Goal: Task Accomplishment & Management: Manage account settings

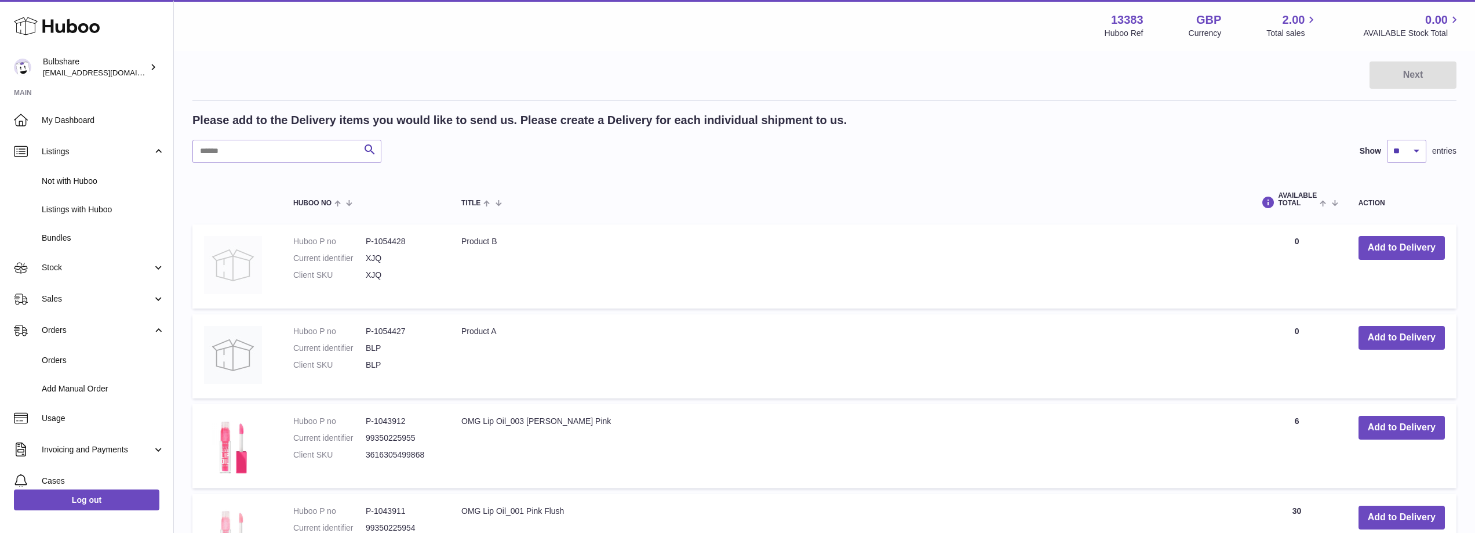
scroll to position [116, 0]
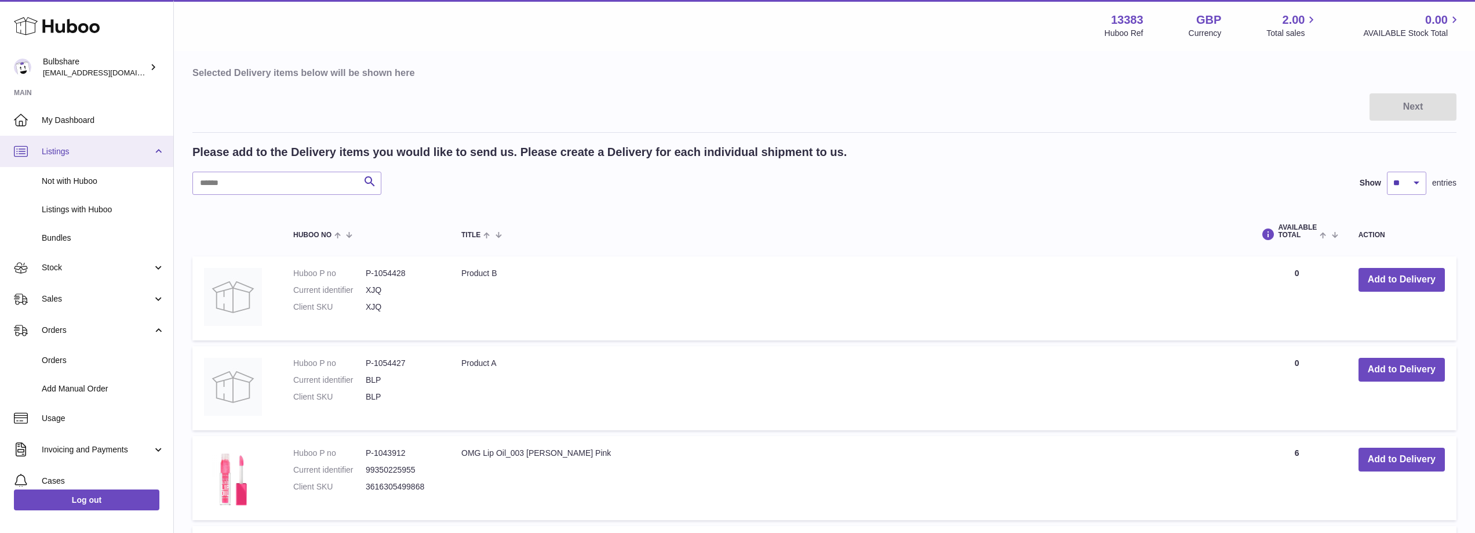
click at [68, 147] on span "Listings" at bounding box center [97, 151] width 111 height 11
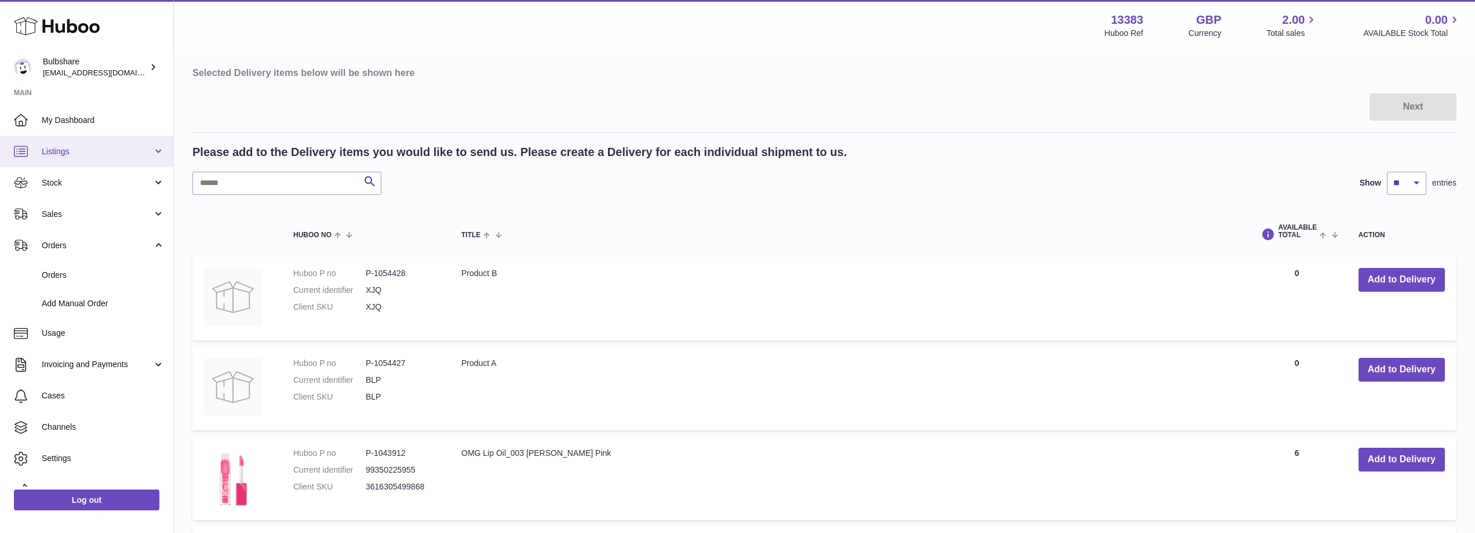
click at [78, 150] on span "Listings" at bounding box center [97, 151] width 111 height 11
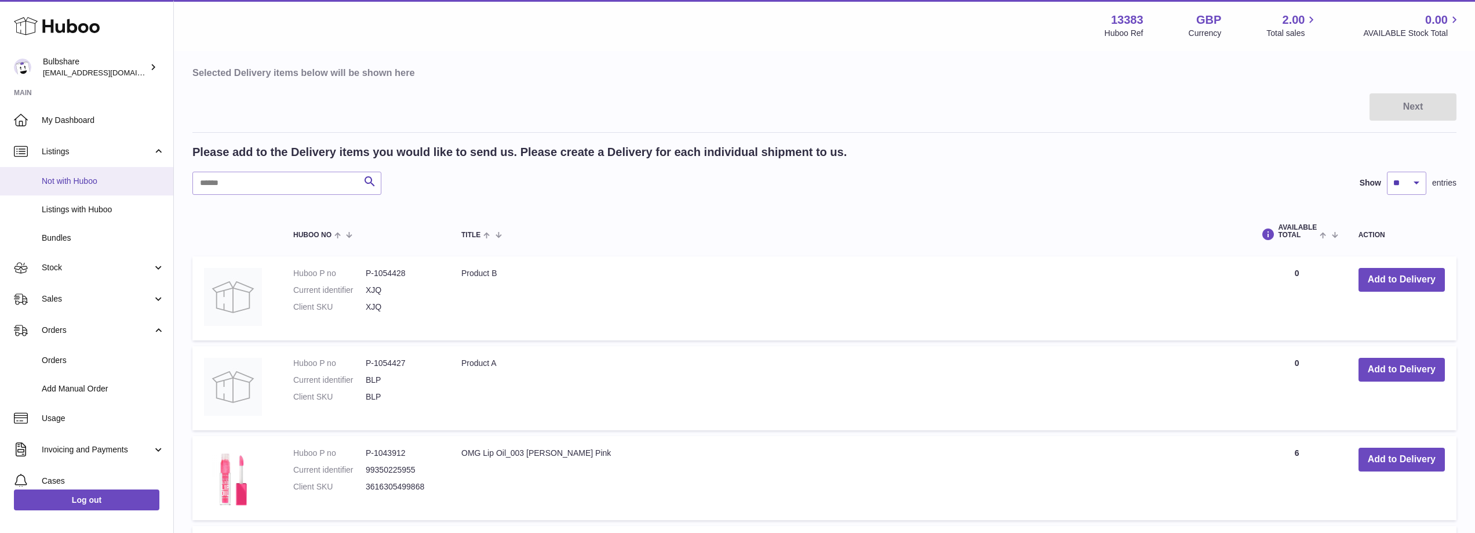
click at [75, 181] on span "Not with Huboo" at bounding box center [103, 181] width 123 height 11
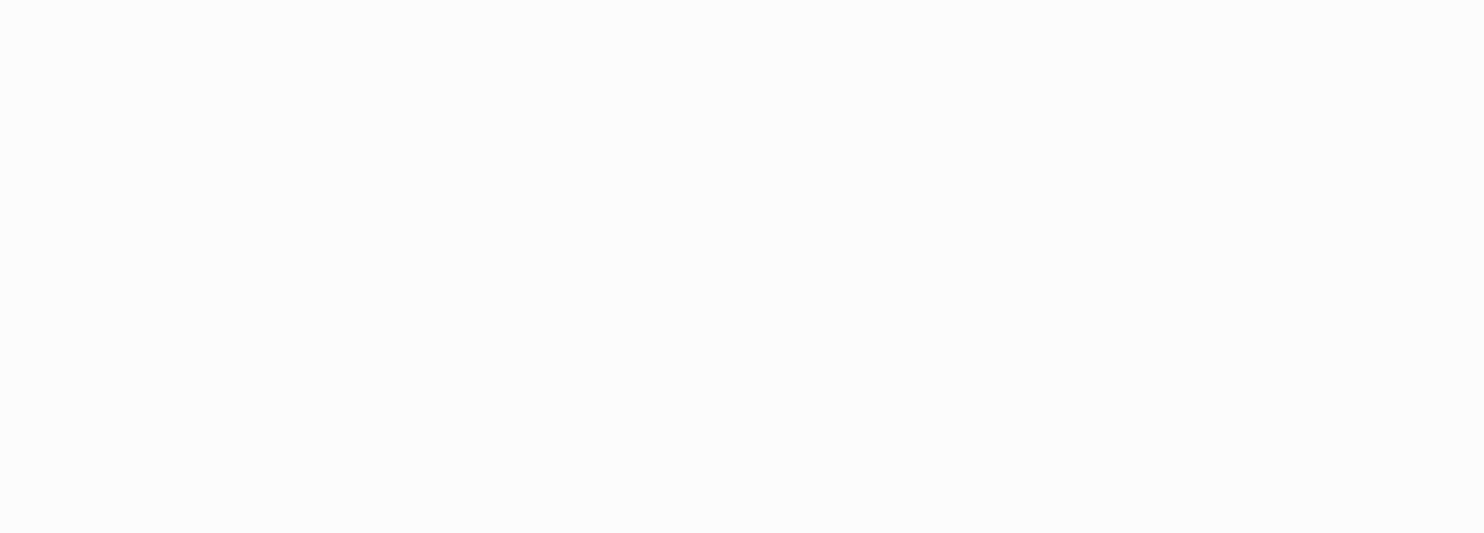
click at [68, 184] on div at bounding box center [742, 266] width 1484 height 533
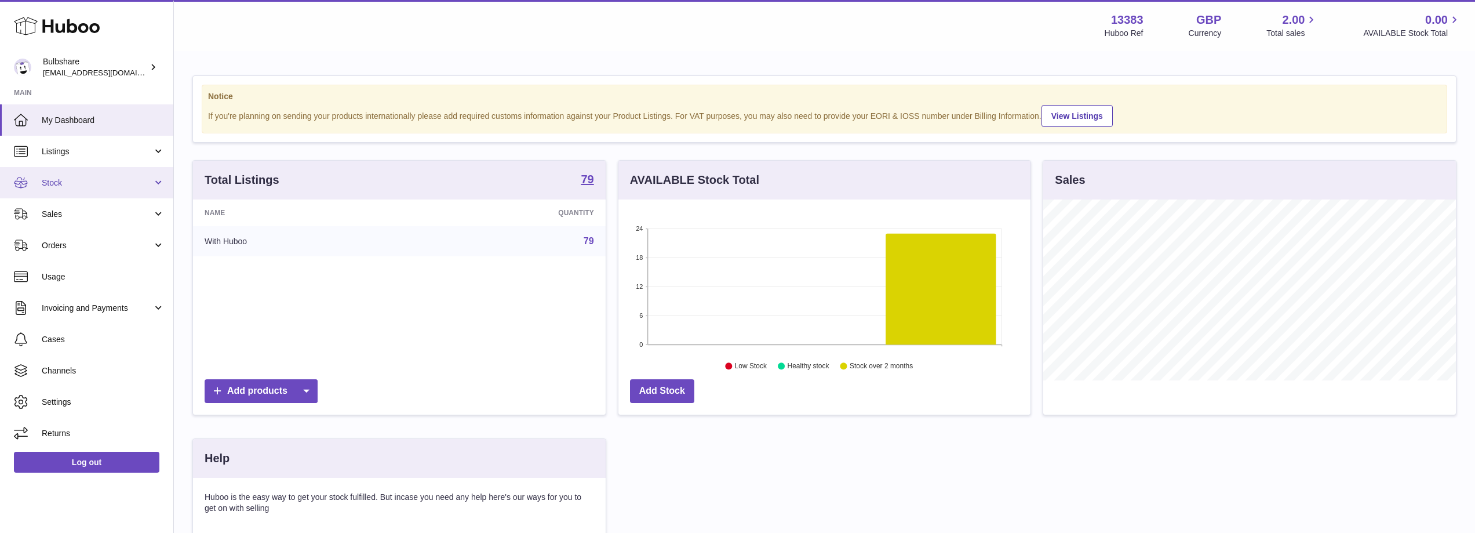
scroll to position [181, 412]
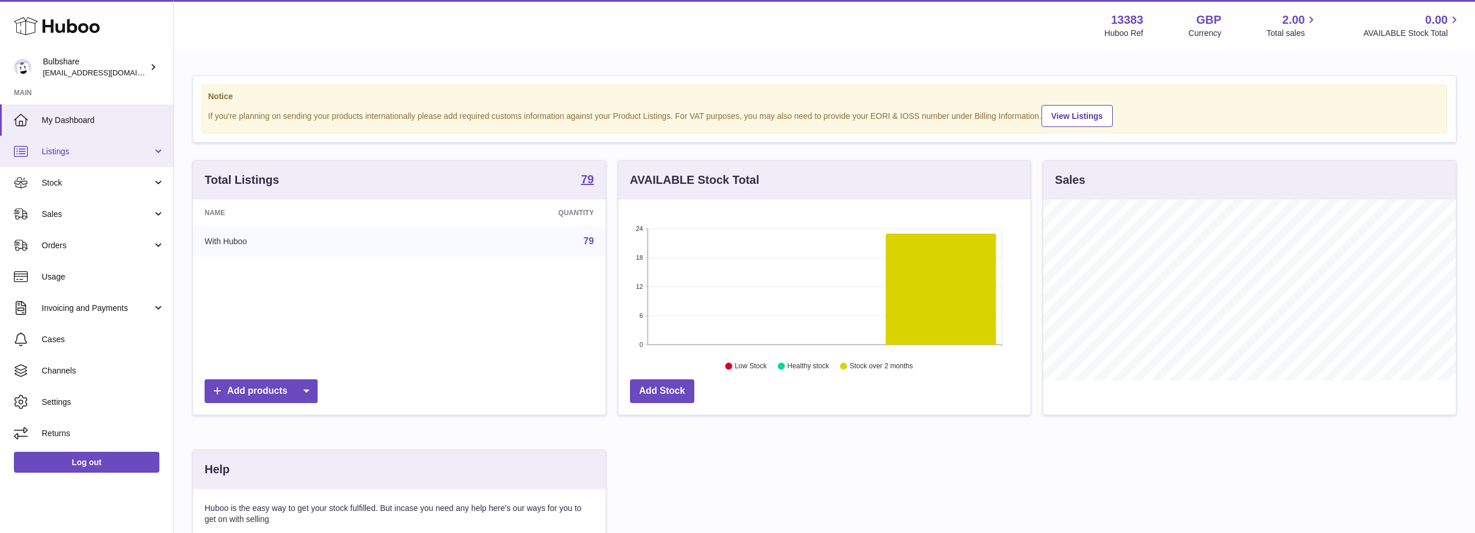
click at [65, 144] on link "Listings" at bounding box center [86, 151] width 173 height 31
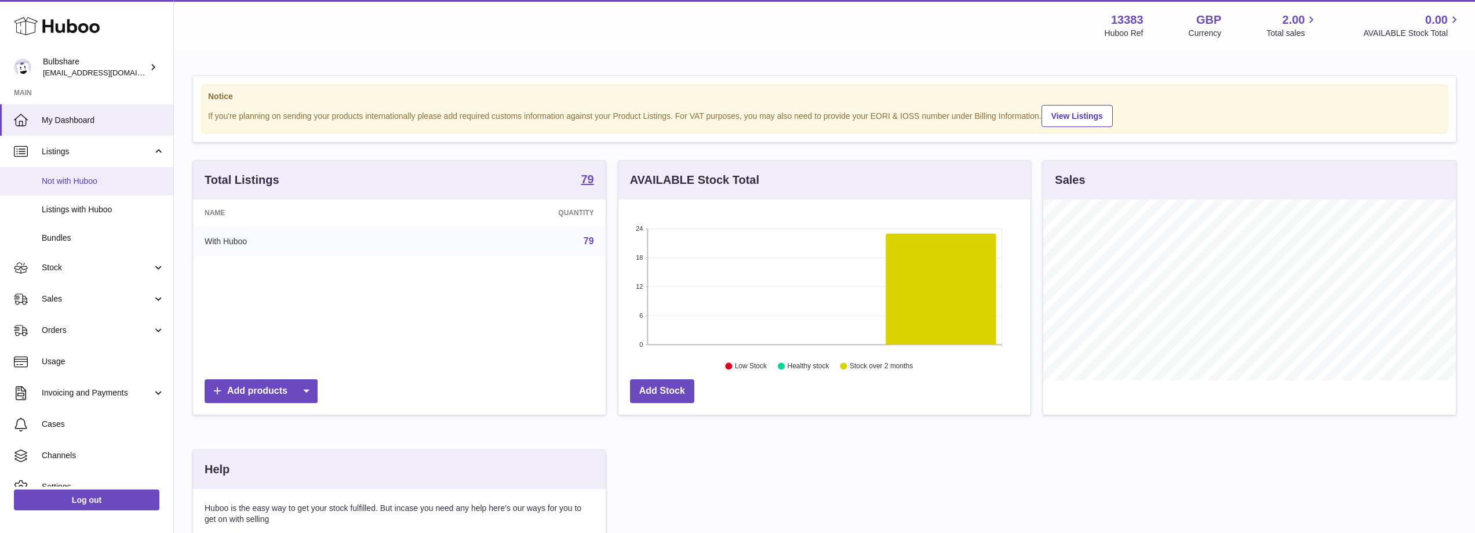
click at [73, 184] on span "Not with Huboo" at bounding box center [103, 181] width 123 height 11
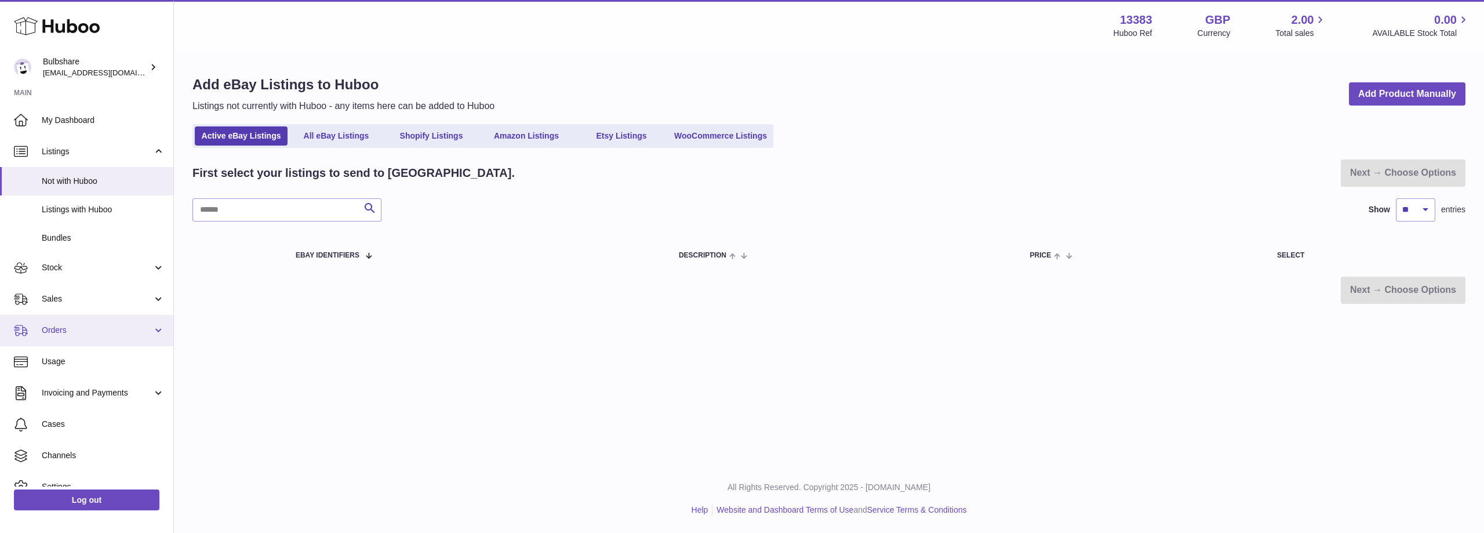
click at [71, 335] on span "Orders" at bounding box center [97, 330] width 111 height 11
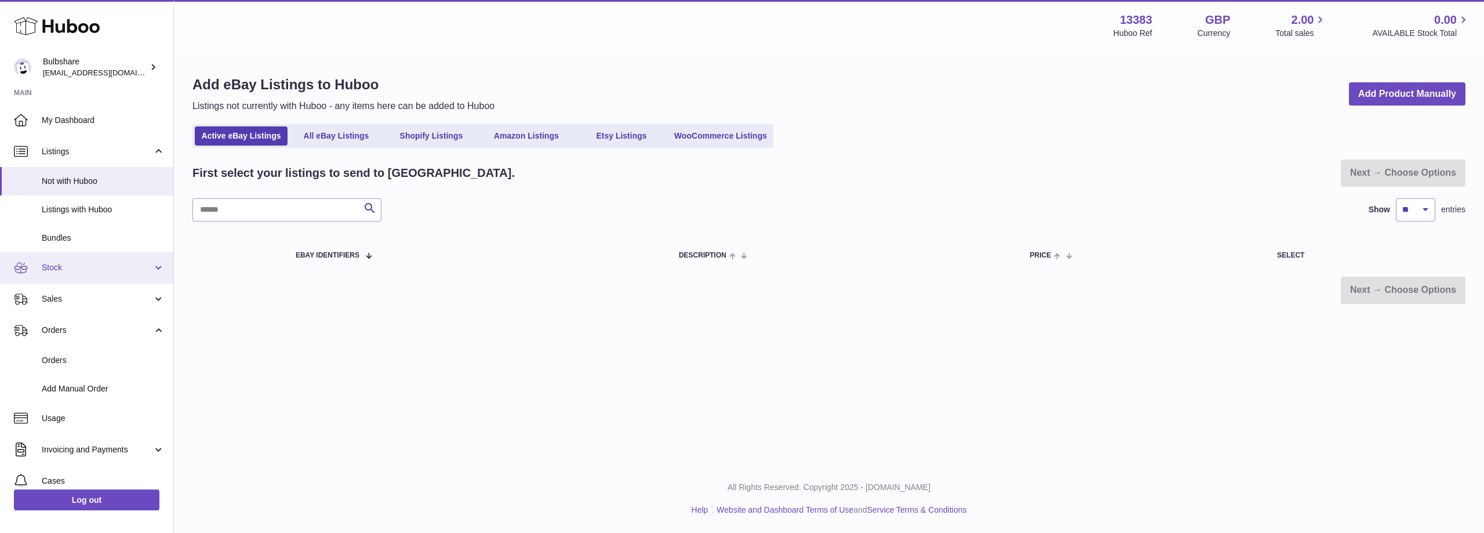
click at [66, 267] on span "Stock" at bounding box center [97, 267] width 111 height 11
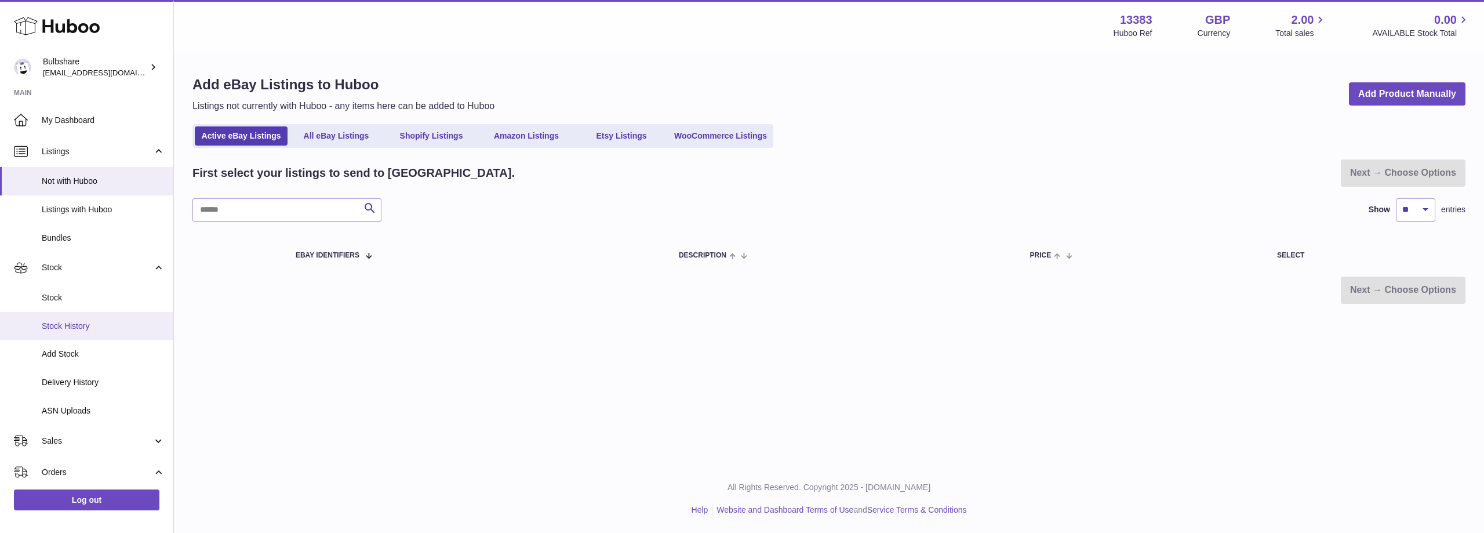
click at [71, 327] on span "Stock History" at bounding box center [103, 326] width 123 height 11
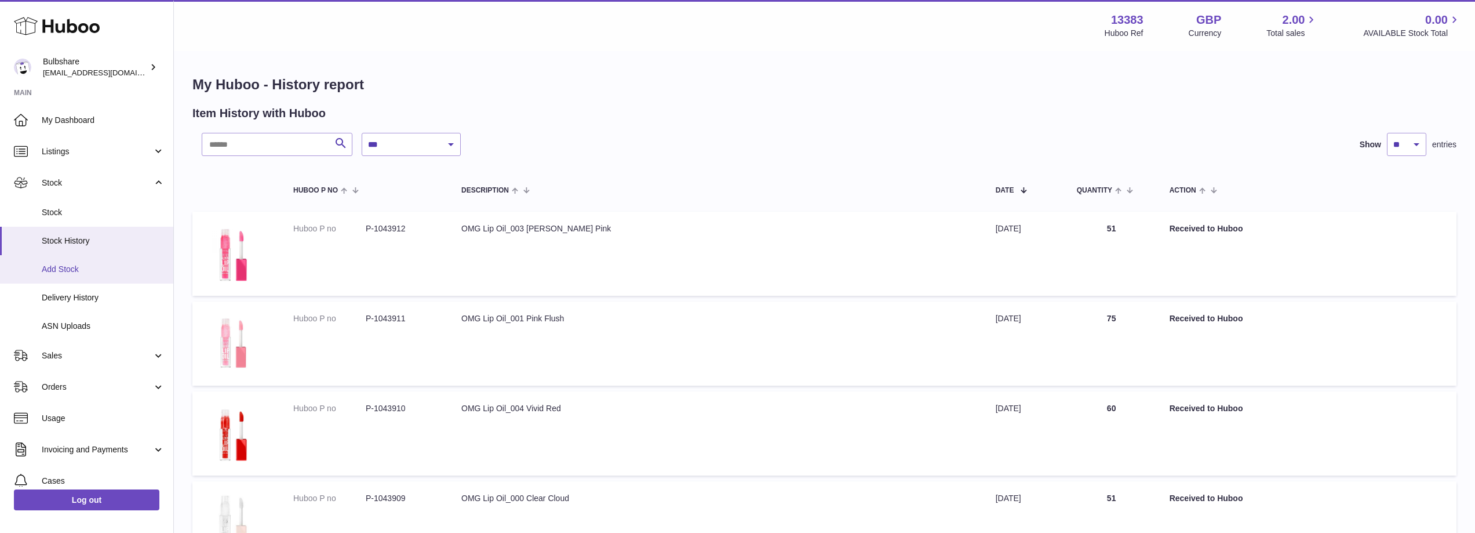
click at [64, 271] on span "Add Stock" at bounding box center [103, 269] width 123 height 11
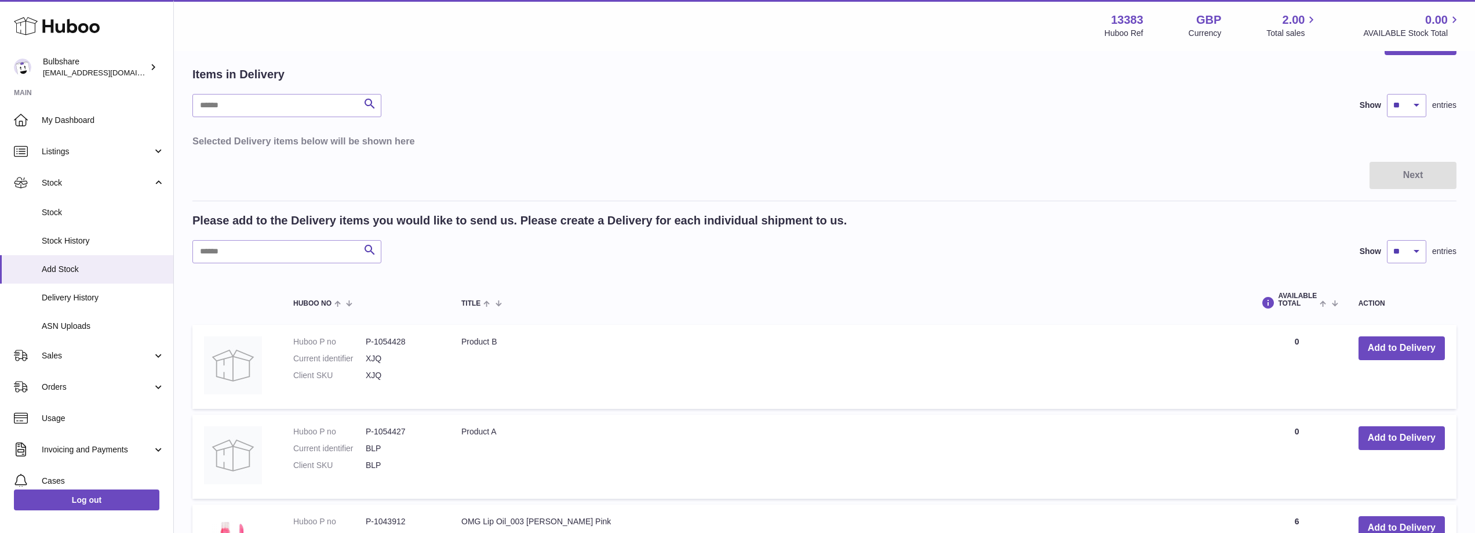
scroll to position [174, 0]
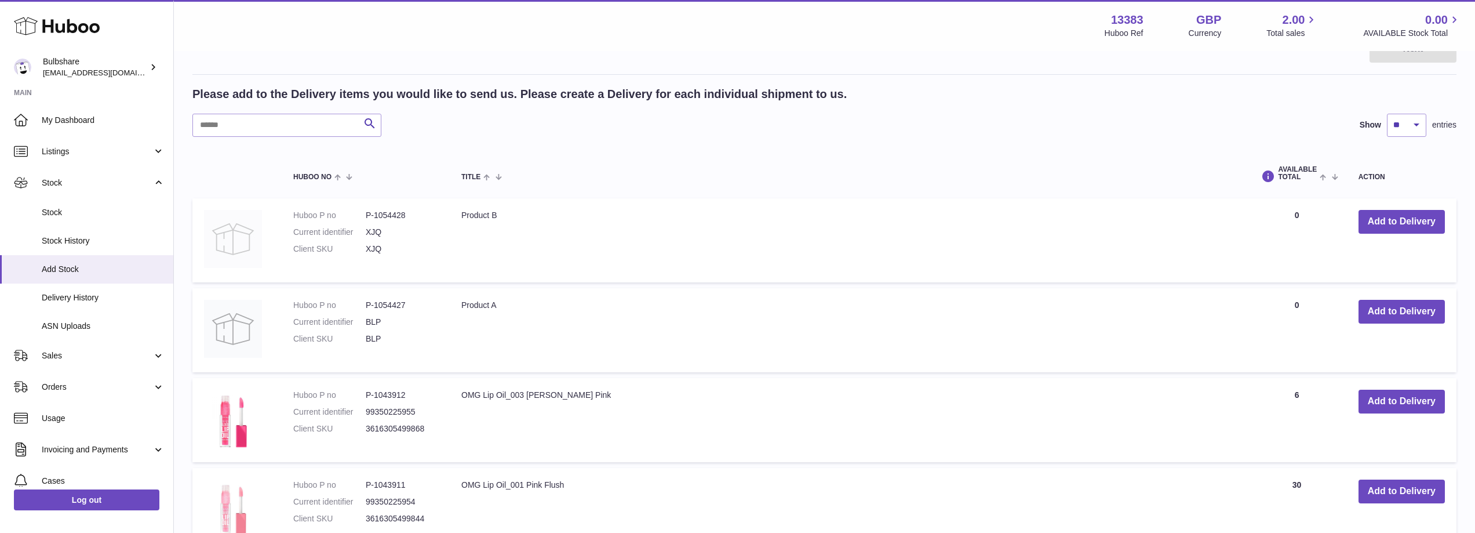
click at [223, 231] on img at bounding box center [233, 239] width 58 height 58
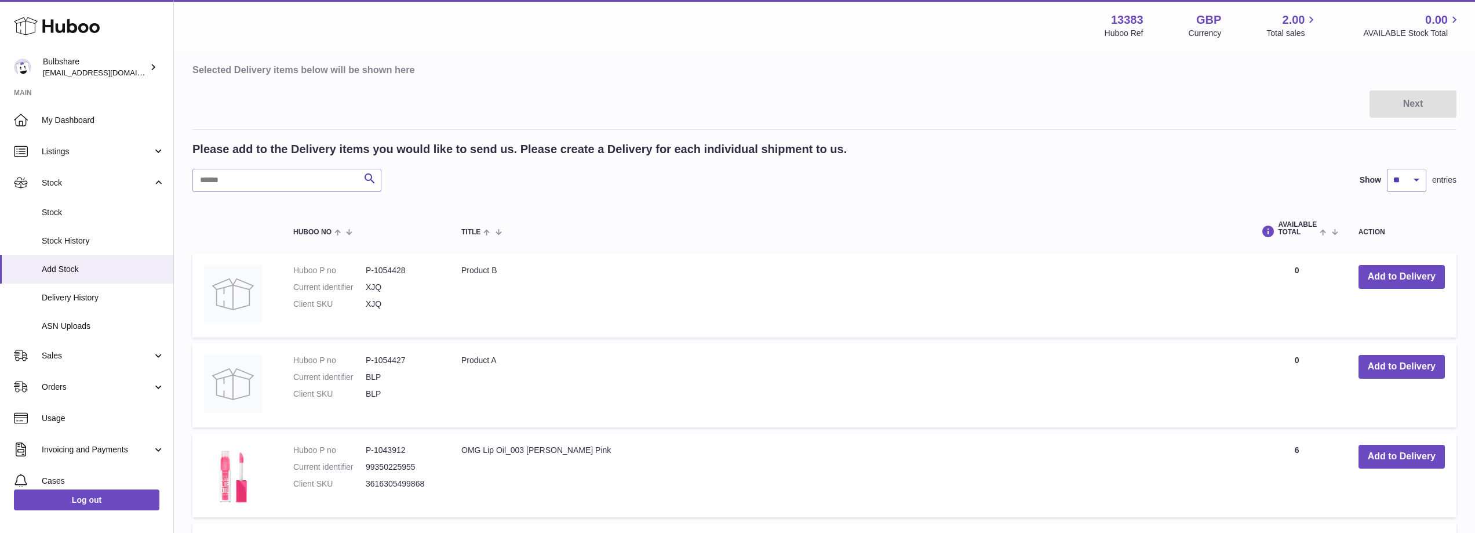
scroll to position [116, 0]
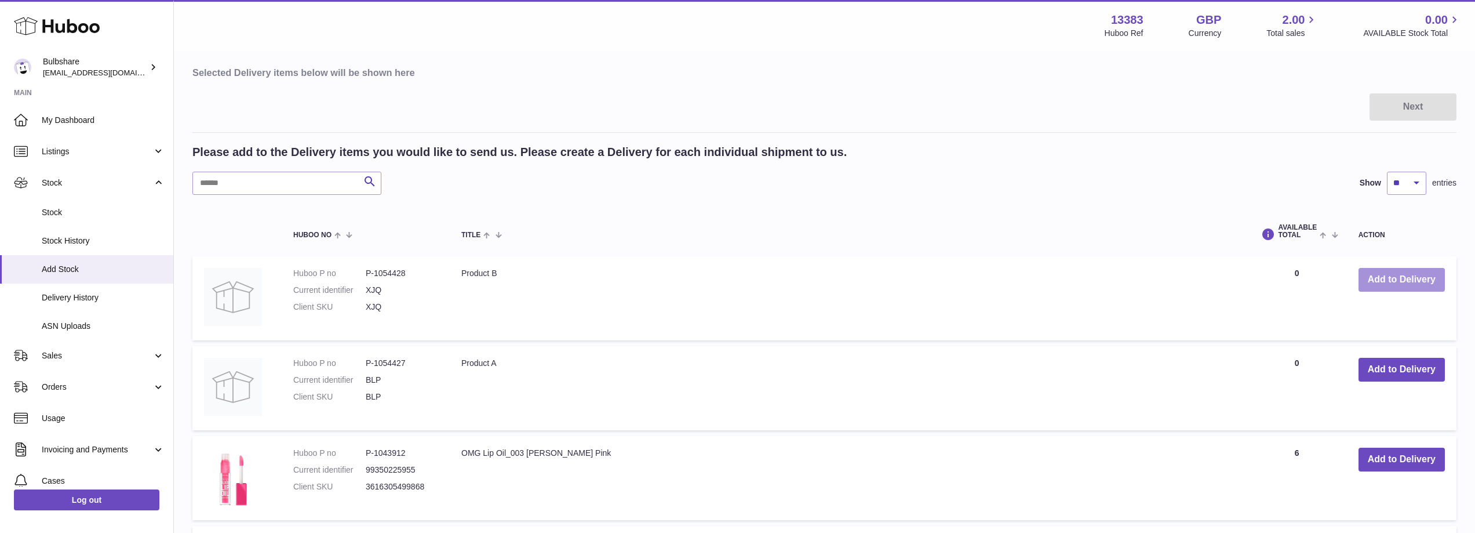
click at [1401, 282] on button "Add to Delivery" at bounding box center [1402, 280] width 86 height 24
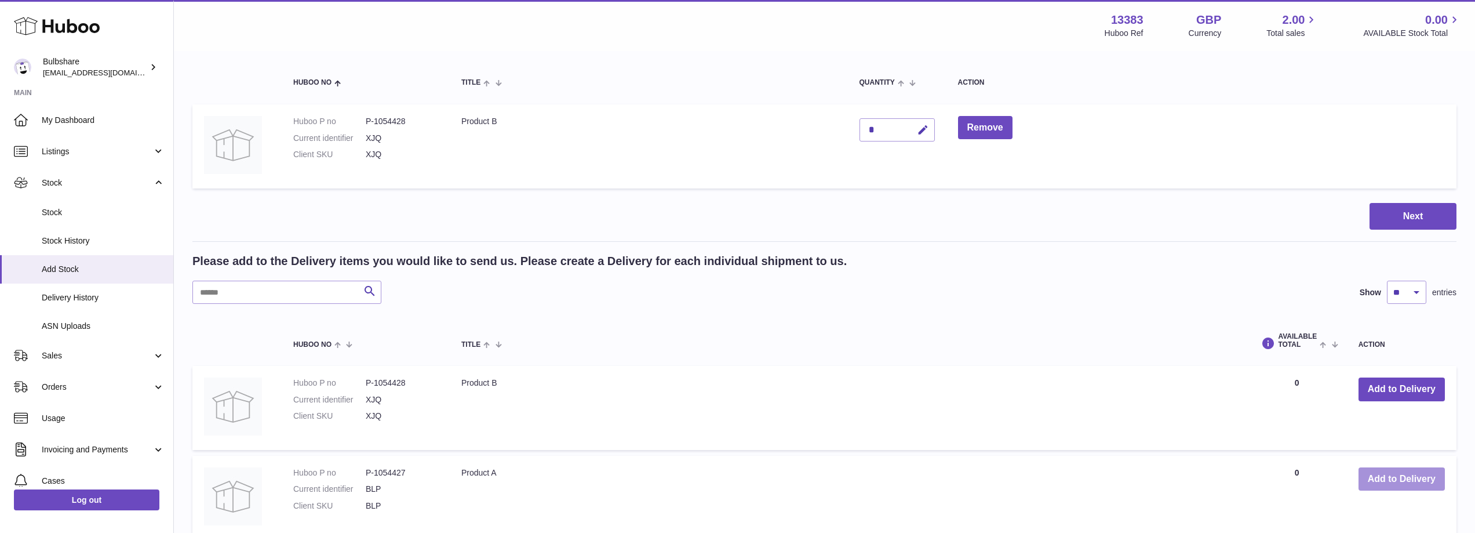
click at [1399, 479] on button "Add to Delivery" at bounding box center [1402, 479] width 86 height 24
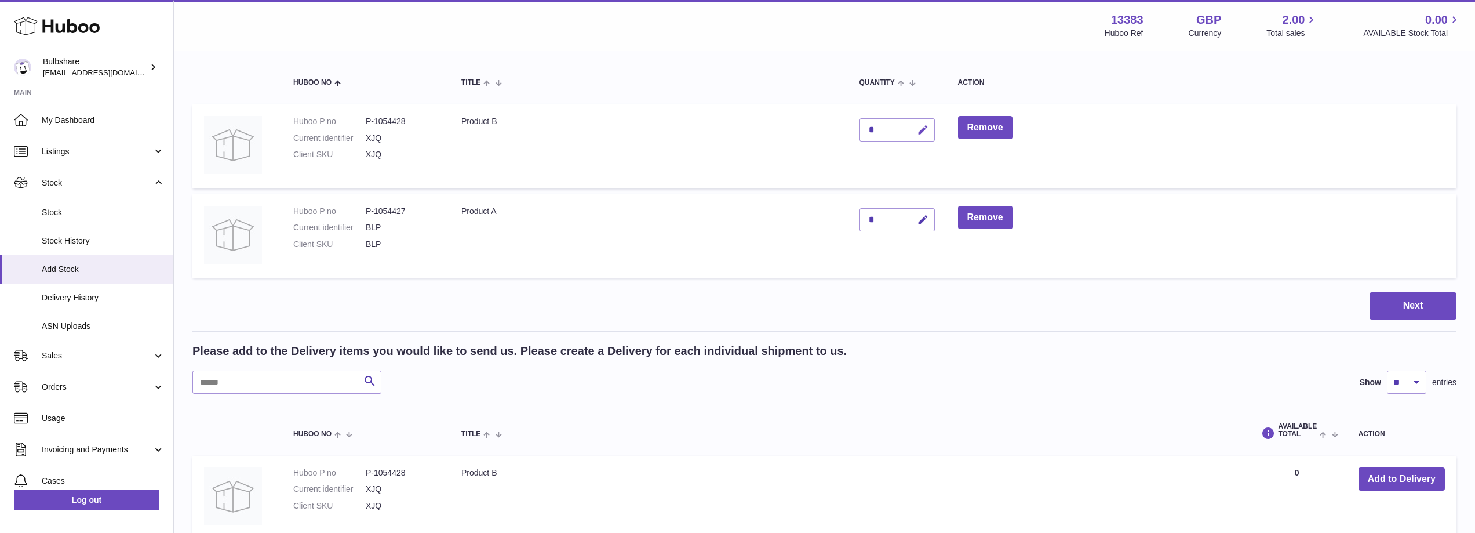
click at [923, 130] on icon "button" at bounding box center [923, 130] width 12 height 12
drag, startPoint x: 882, startPoint y: 126, endPoint x: 844, endPoint y: 126, distance: 38.3
click at [844, 126] on tr "Huboo P no P-1054428 Current identifier XJQ Client SKU XJQ Product B * Remove" at bounding box center [824, 146] width 1264 height 84
click at [943, 166] on td "*" at bounding box center [897, 146] width 99 height 84
click at [918, 135] on button "submit" at bounding box center [922, 130] width 22 height 19
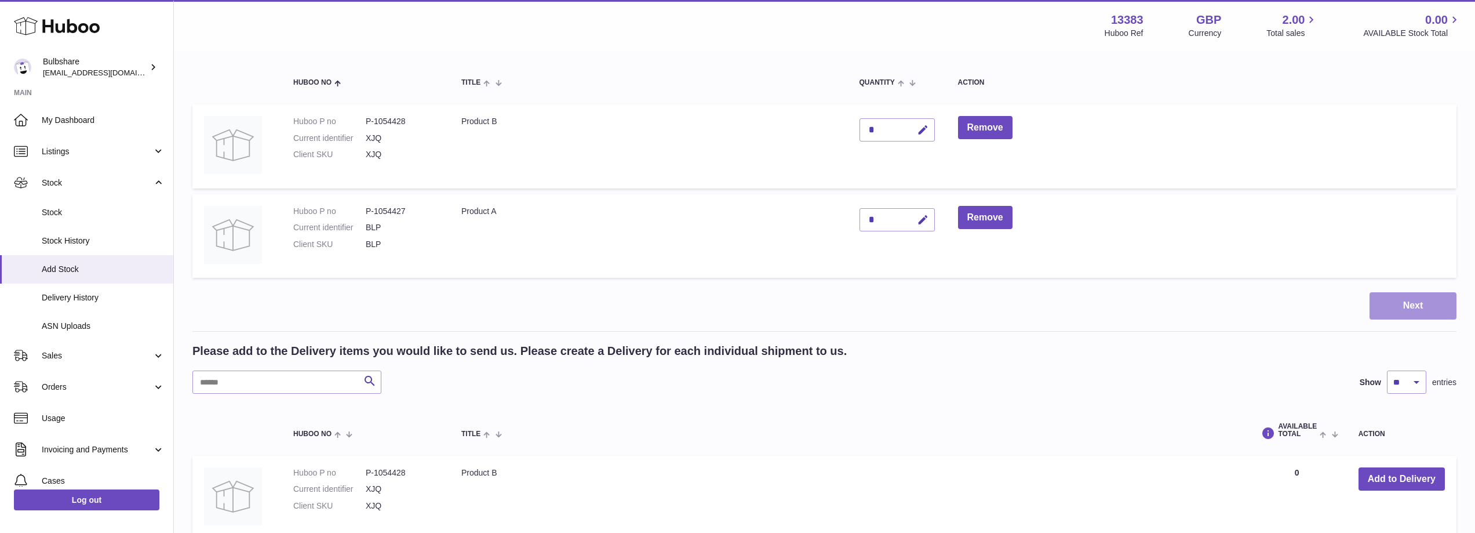
click at [1413, 310] on button "Next" at bounding box center [1413, 305] width 87 height 27
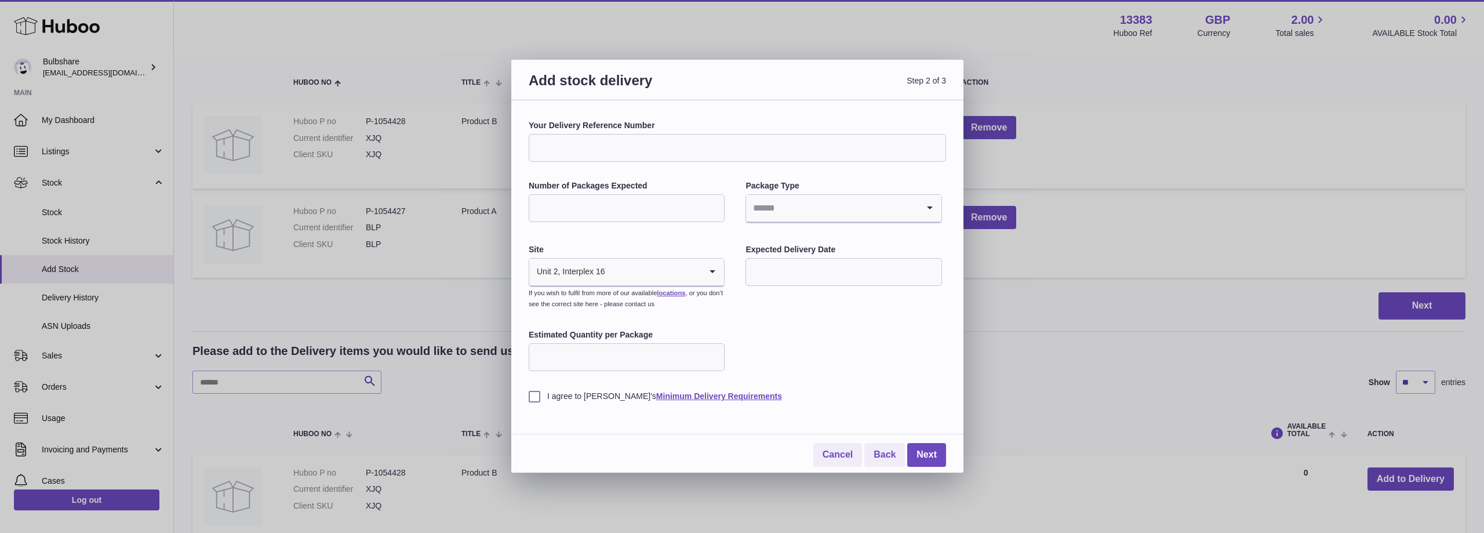
click at [616, 143] on input "Your Delivery Reference Number" at bounding box center [737, 148] width 417 height 28
click at [621, 213] on input "Number of Packages Expected" at bounding box center [627, 208] width 196 height 28
type input "*"
click at [838, 208] on input "Search for option" at bounding box center [832, 208] width 172 height 27
click at [779, 286] on li "Boxes" at bounding box center [844, 285] width 194 height 23
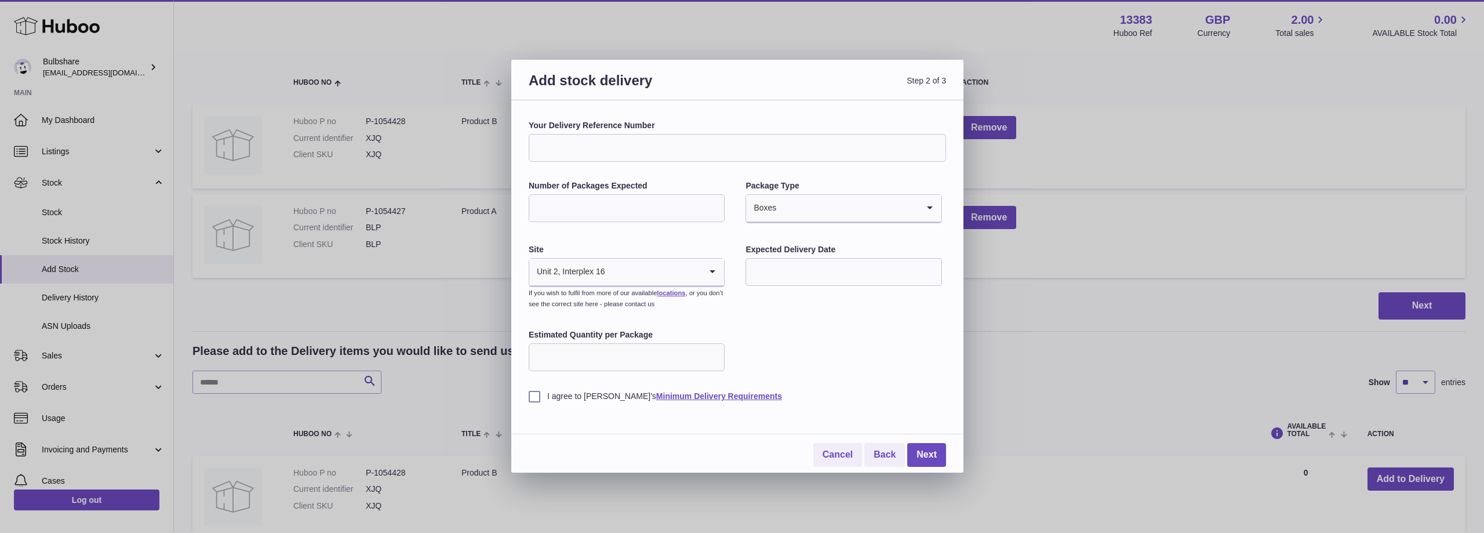
click at [814, 271] on input "text" at bounding box center [844, 272] width 196 height 28
click at [690, 331] on label "Estimated Quantity per Package" at bounding box center [627, 334] width 196 height 11
click at [690, 343] on input "Estimated Quantity per Package" at bounding box center [627, 357] width 196 height 28
click at [673, 364] on input "Estimated Quantity per Package" at bounding box center [627, 357] width 196 height 28
type input "**"
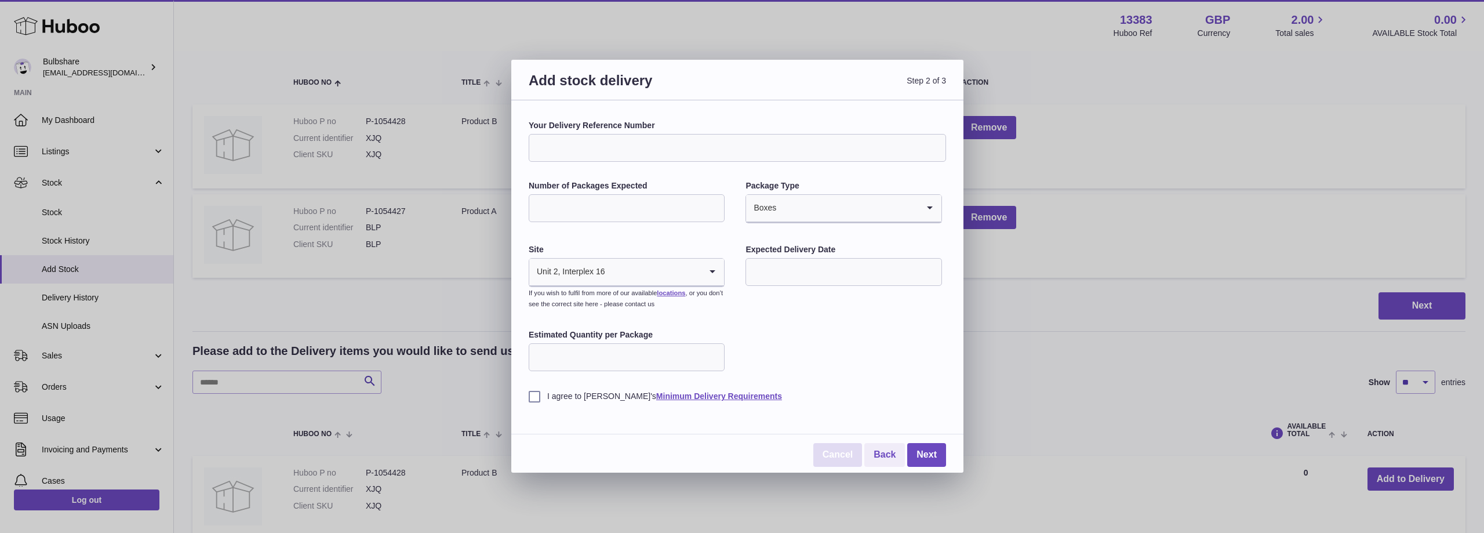
click at [837, 456] on link "Cancel" at bounding box center [837, 455] width 49 height 24
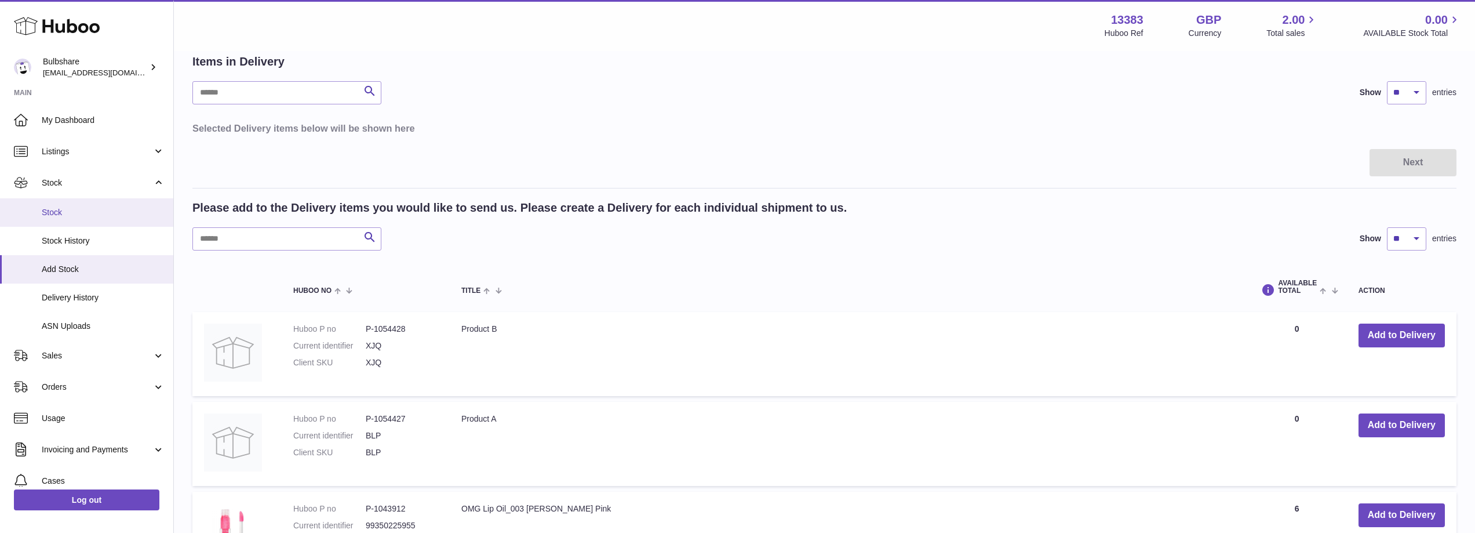
scroll to position [58, 0]
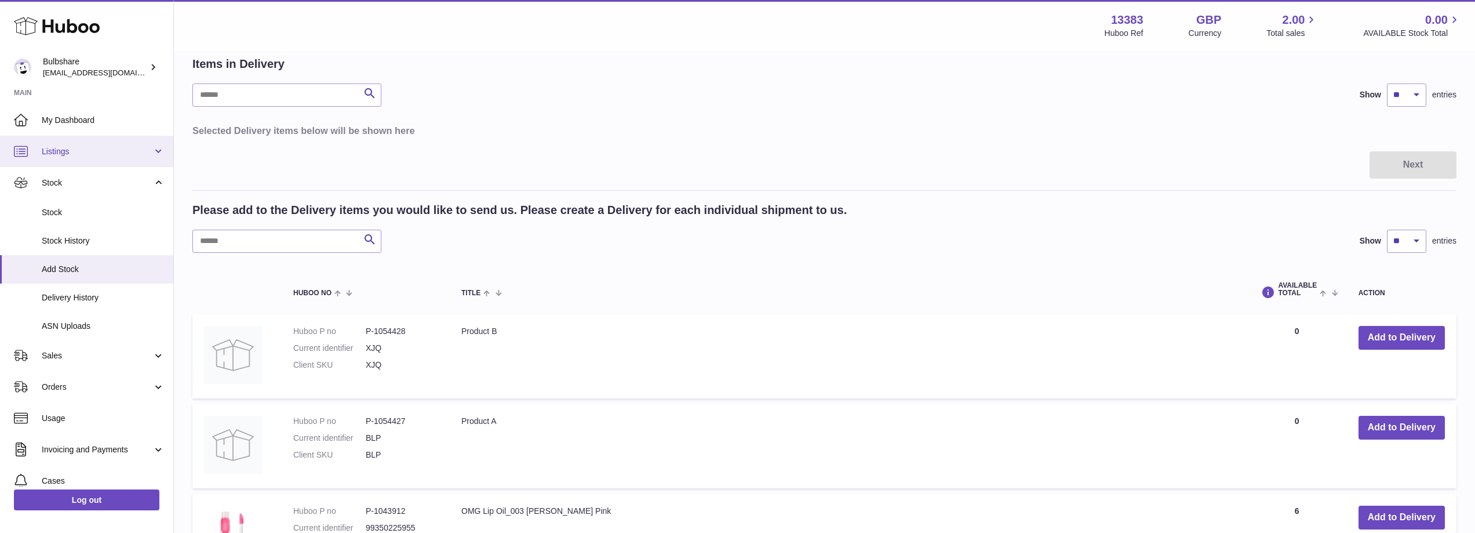
click at [70, 143] on link "Listings" at bounding box center [86, 151] width 173 height 31
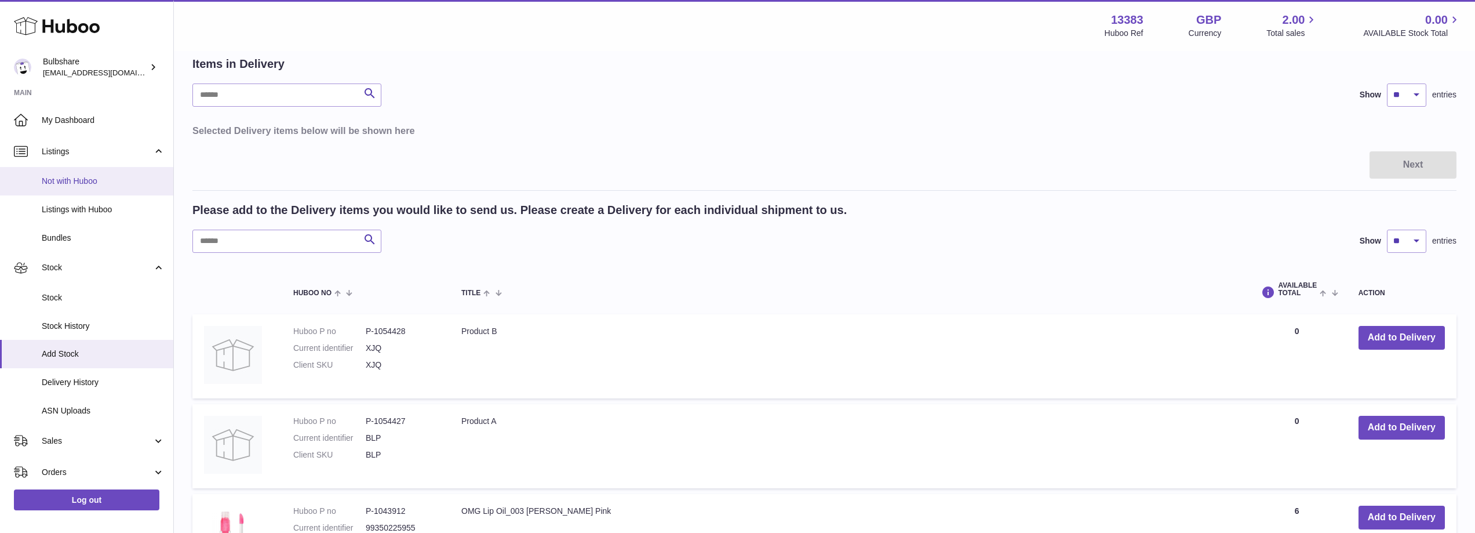
click at [88, 177] on span "Not with Huboo" at bounding box center [103, 181] width 123 height 11
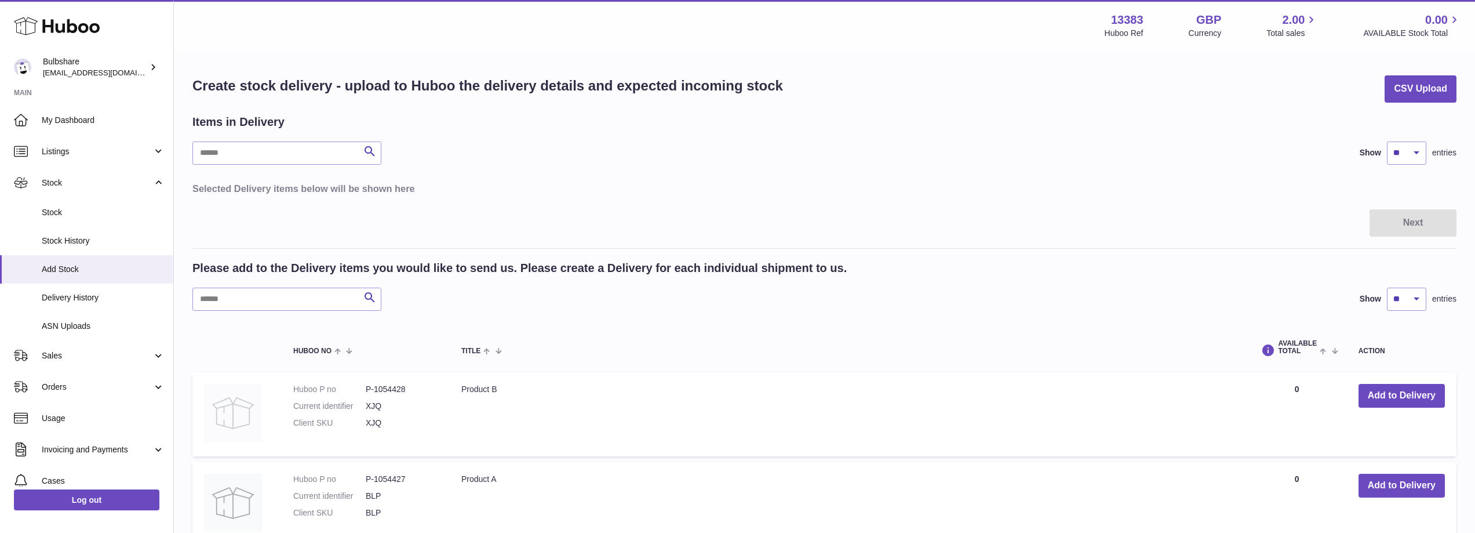
click at [224, 415] on img at bounding box center [233, 413] width 58 height 58
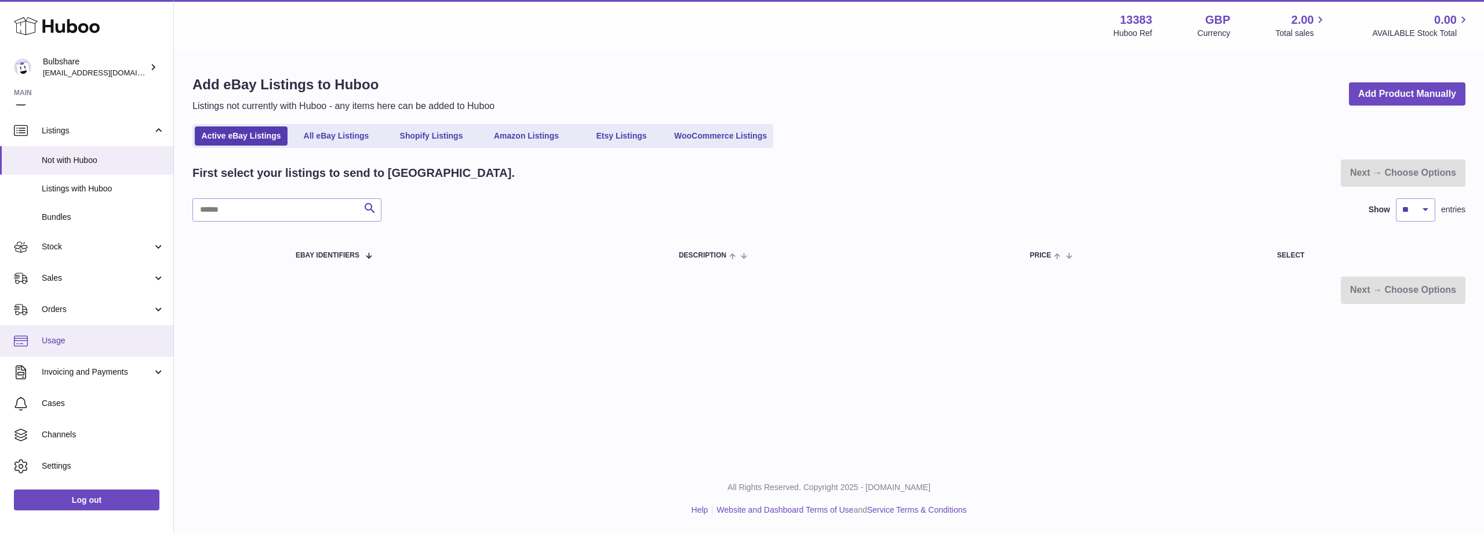
scroll to position [48, 0]
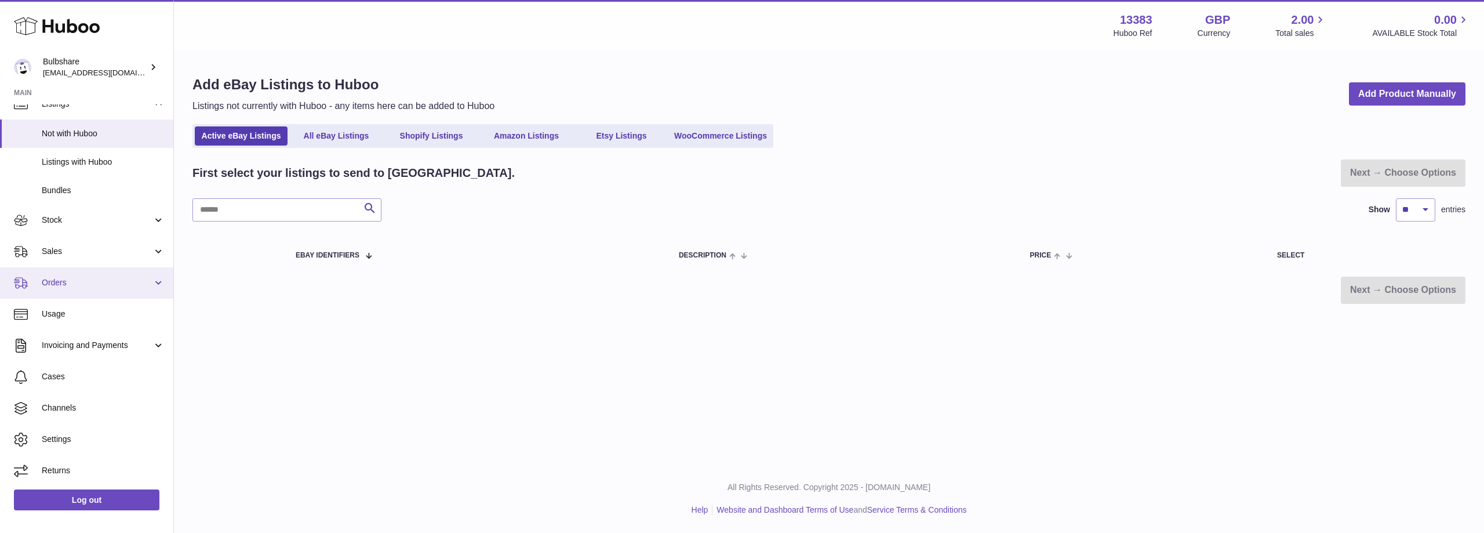
click at [66, 283] on span "Orders" at bounding box center [97, 282] width 111 height 11
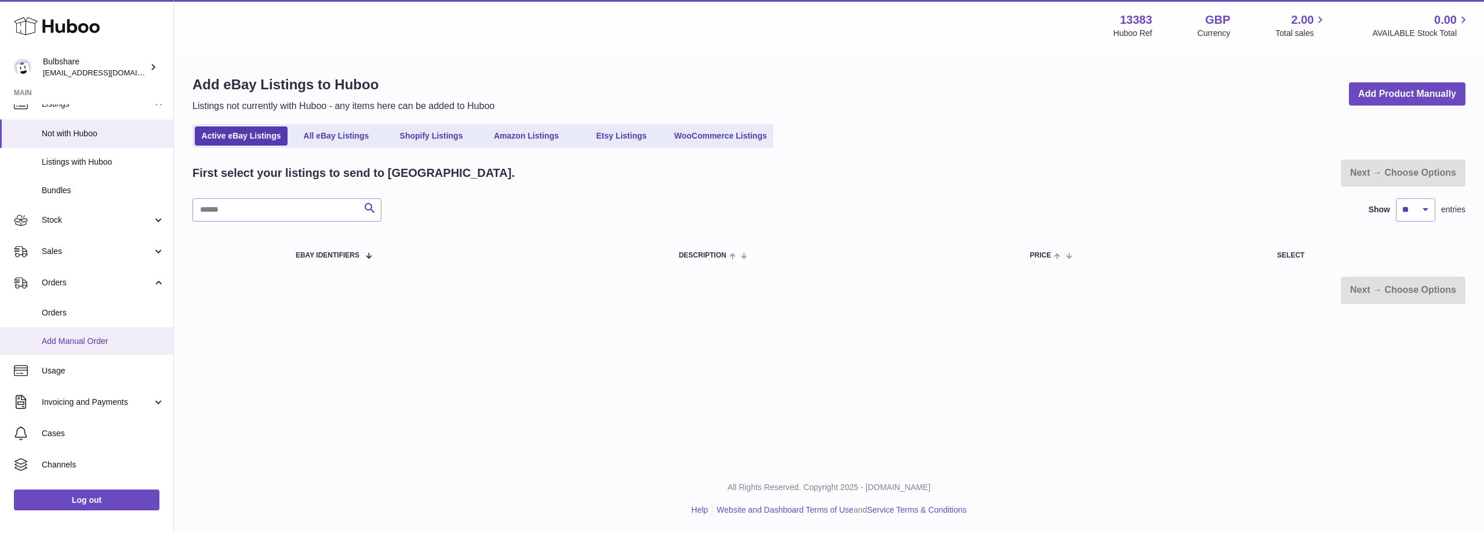
click at [72, 344] on span "Add Manual Order" at bounding box center [103, 341] width 123 height 11
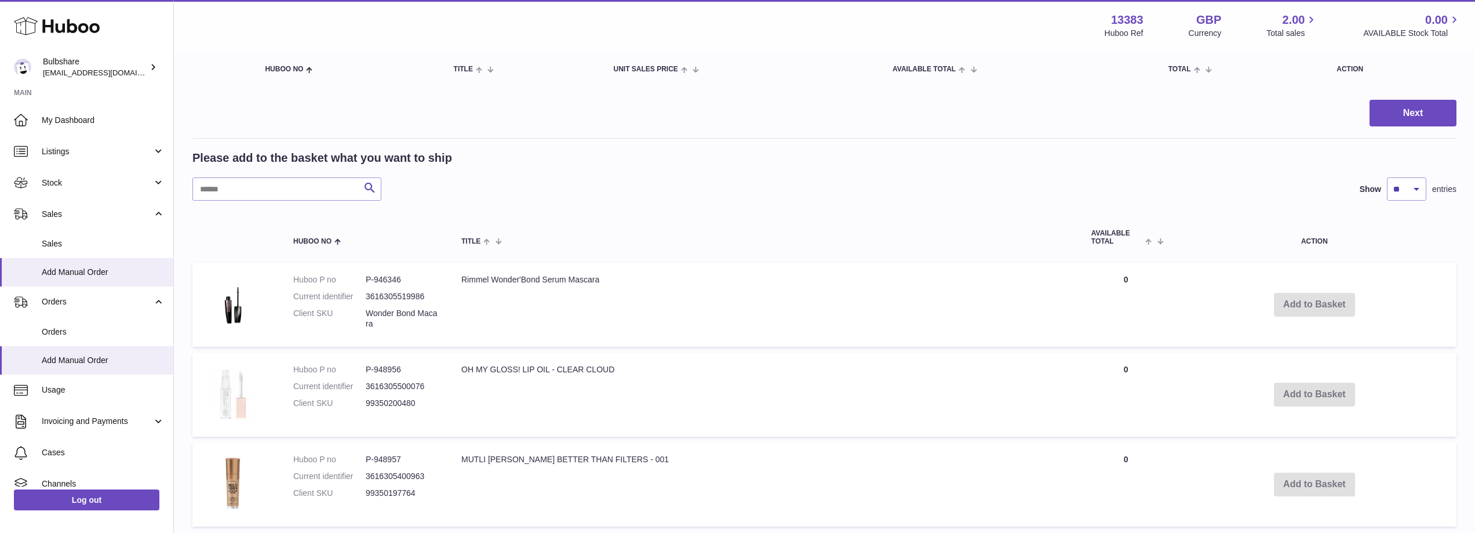
scroll to position [174, 0]
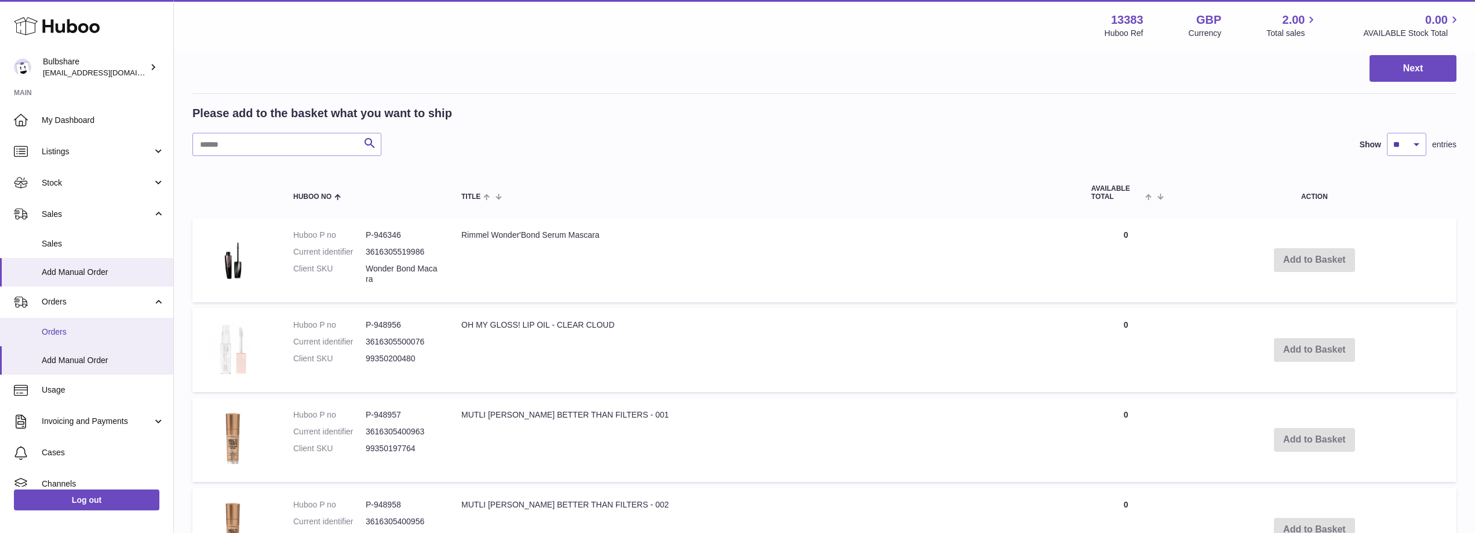
click at [54, 328] on span "Orders" at bounding box center [103, 331] width 123 height 11
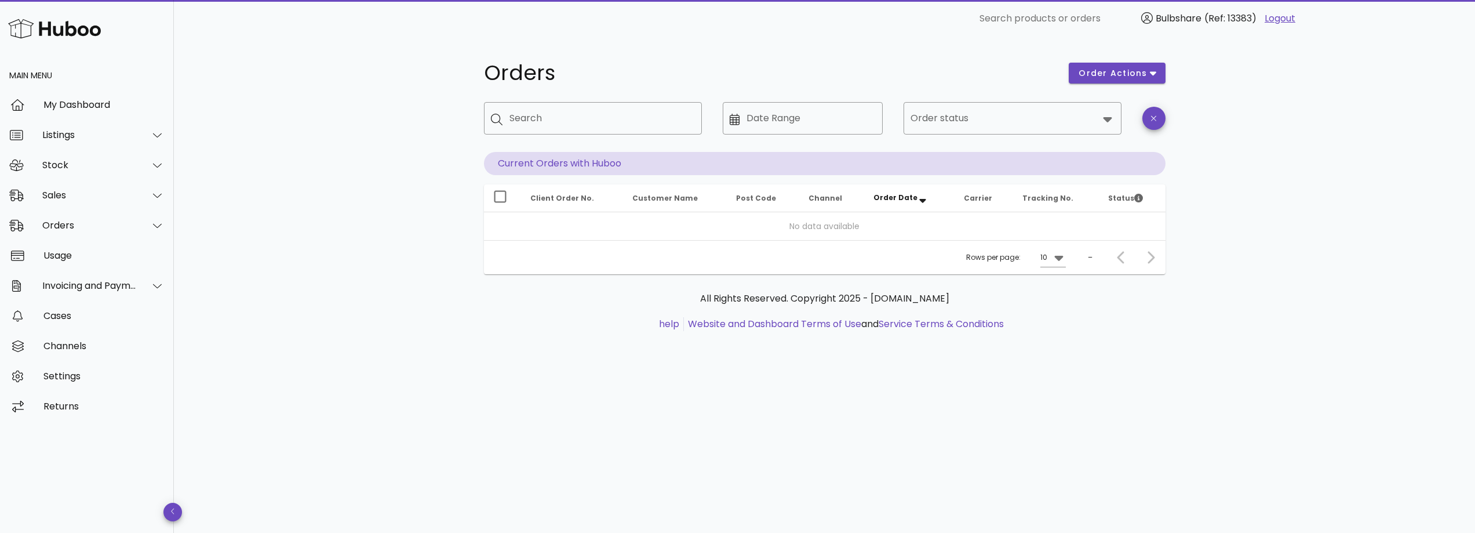
click at [591, 165] on p "Current Orders with Huboo" at bounding box center [825, 163] width 682 height 23
drag, startPoint x: 689, startPoint y: 161, endPoint x: 561, endPoint y: 175, distance: 128.3
click at [687, 161] on p "Current Orders with Huboo" at bounding box center [825, 163] width 682 height 23
click at [83, 107] on div "My Dashboard" at bounding box center [103, 104] width 121 height 11
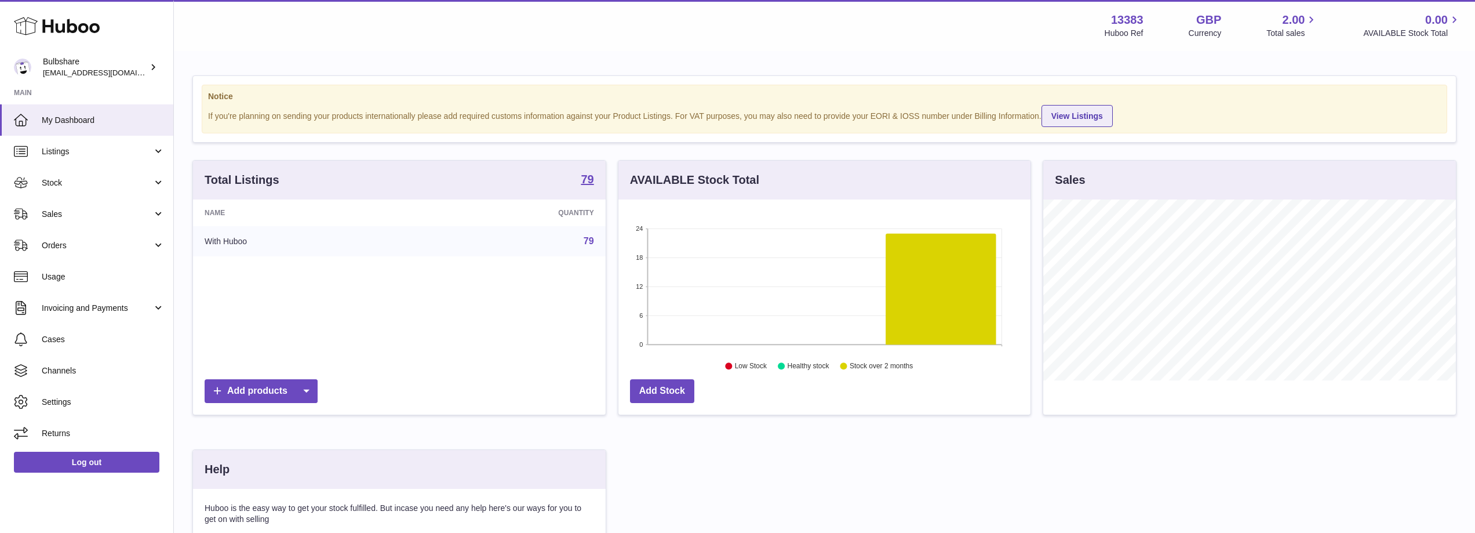
click at [1075, 110] on link "View Listings" at bounding box center [1077, 116] width 71 height 22
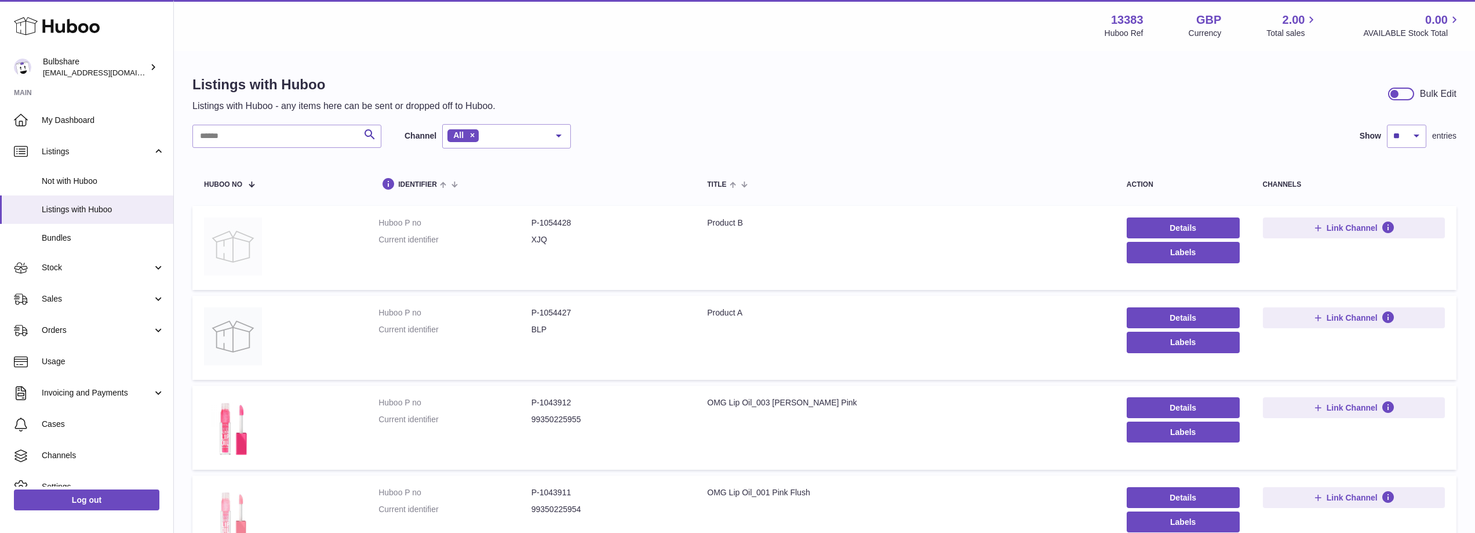
click at [232, 238] on img at bounding box center [233, 246] width 58 height 58
click at [1157, 227] on link "Details" at bounding box center [1183, 227] width 113 height 21
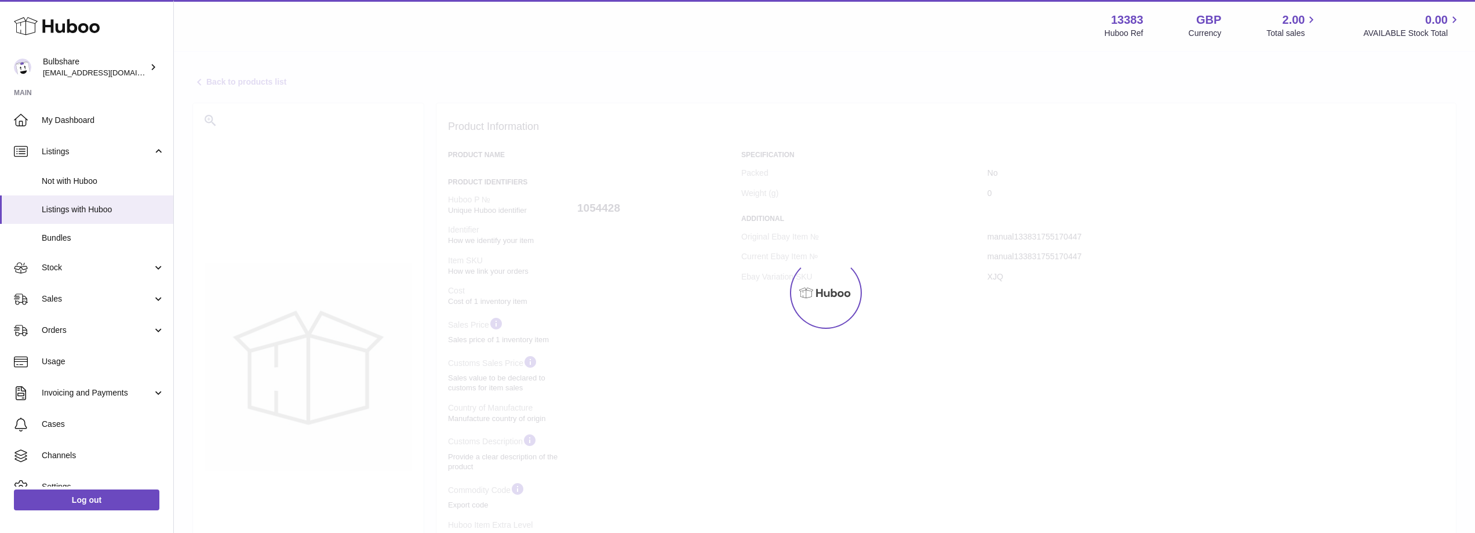
select select
select select "****"
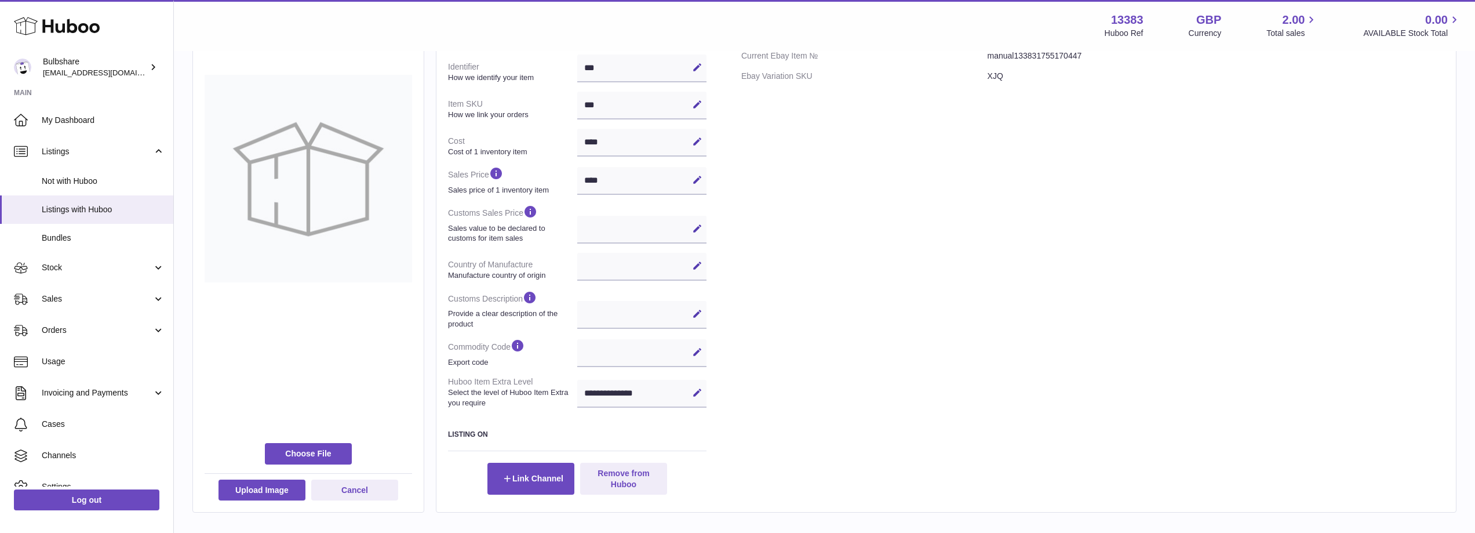
scroll to position [271, 0]
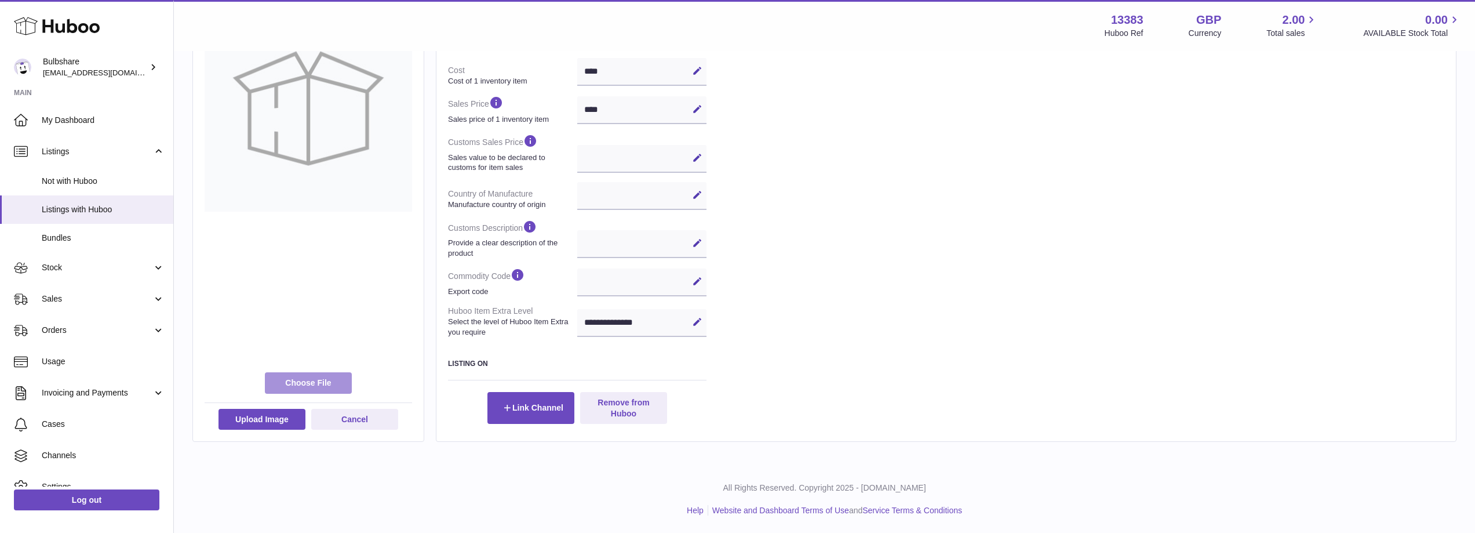
click at [300, 380] on label at bounding box center [308, 382] width 87 height 21
click at [306, 385] on label at bounding box center [308, 382] width 87 height 21
type input "**********"
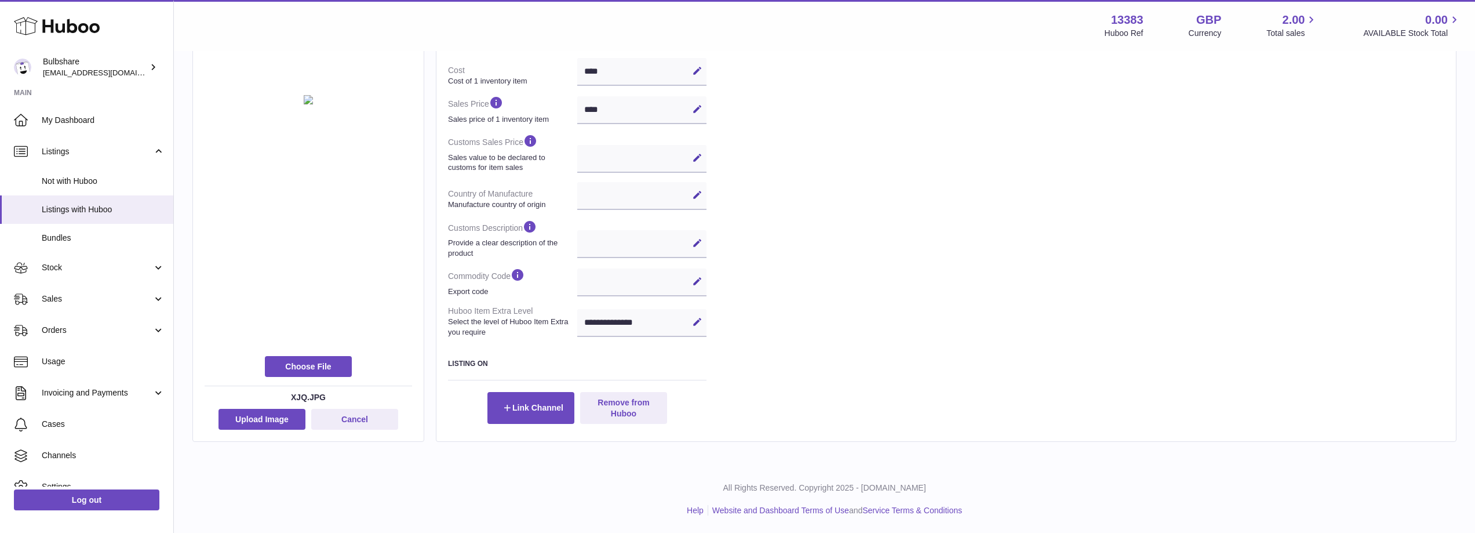
scroll to position [234, 0]
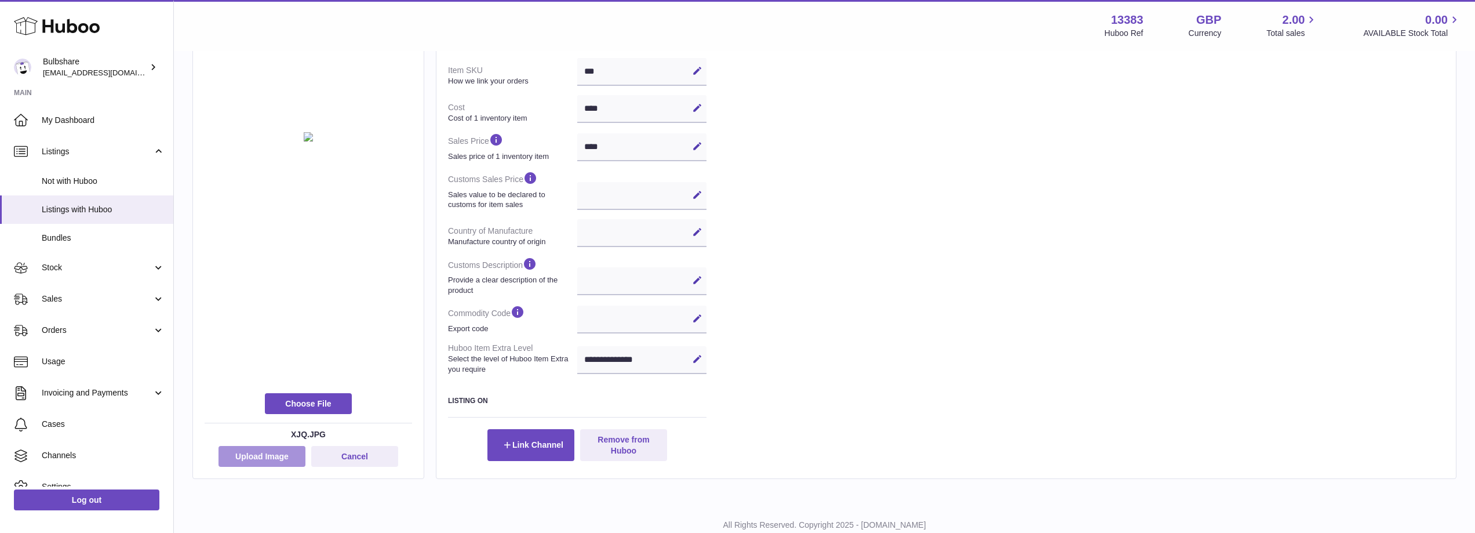
click at [262, 456] on button "Upload Image" at bounding box center [262, 456] width 87 height 21
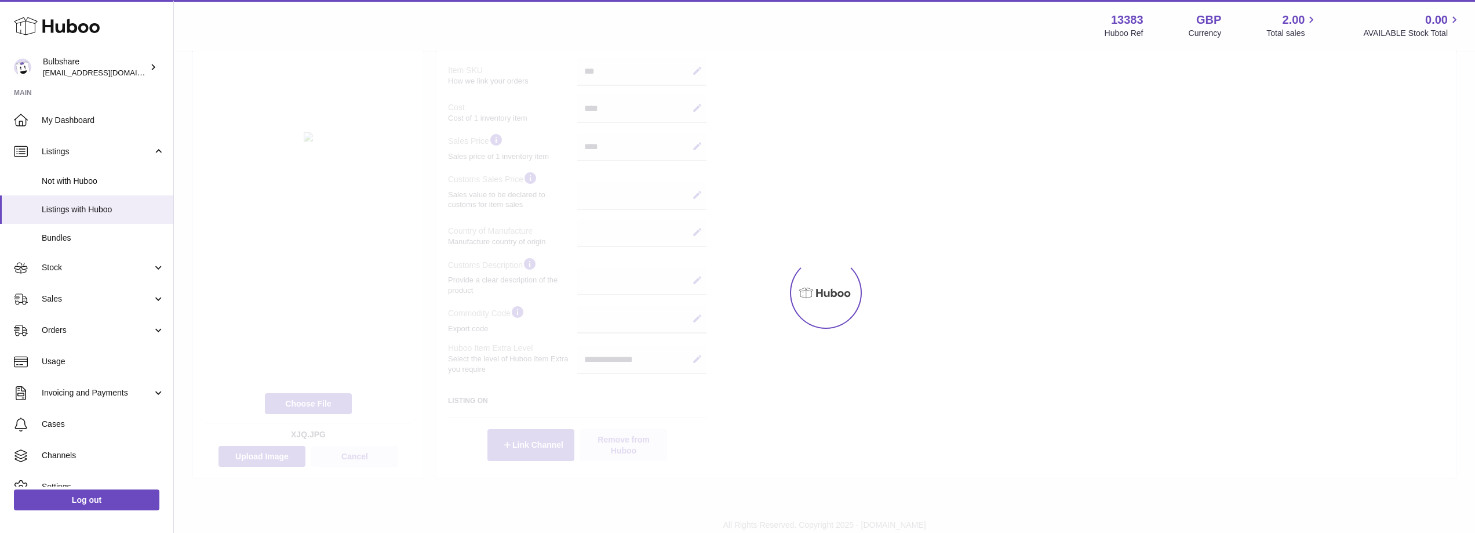
scroll to position [259, 0]
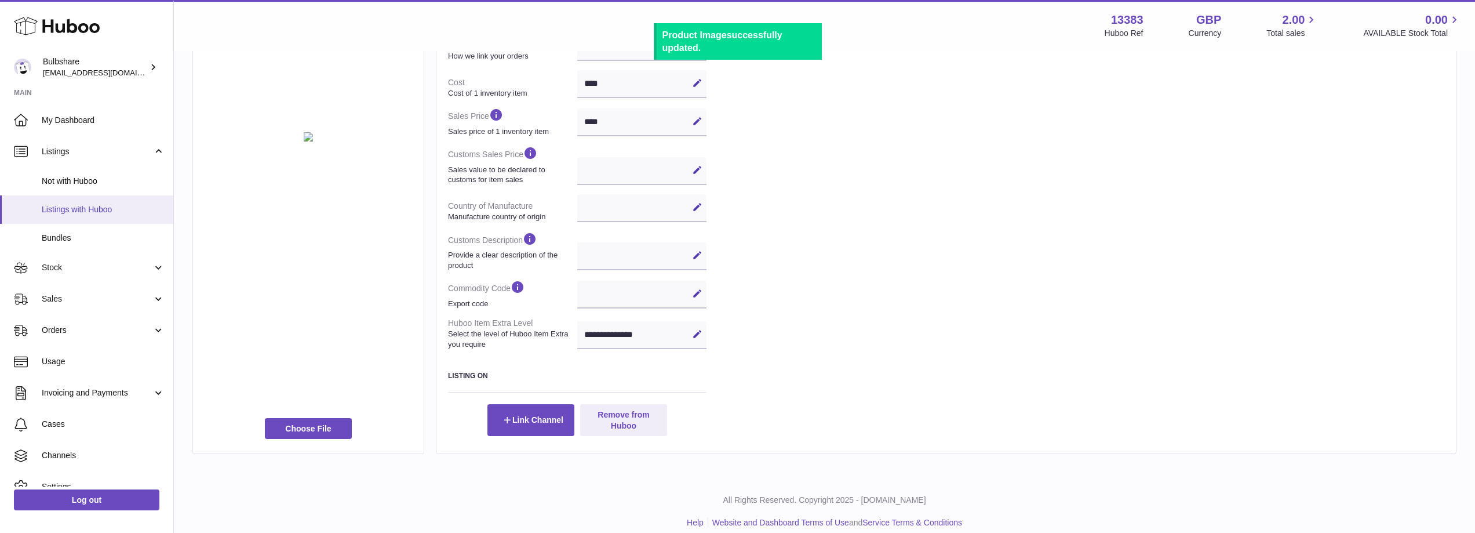
click at [88, 211] on span "Listings with Huboo" at bounding box center [103, 209] width 123 height 11
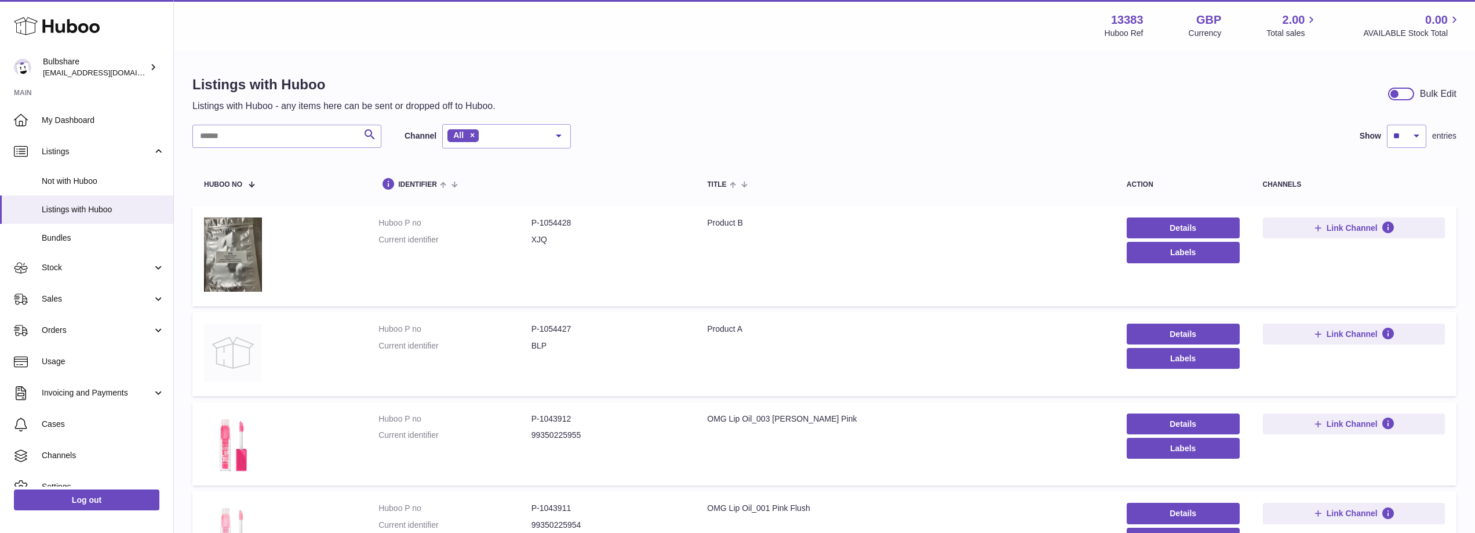
click at [232, 351] on img at bounding box center [233, 352] width 58 height 58
click at [232, 345] on img at bounding box center [233, 352] width 58 height 58
click at [1176, 330] on link "Details" at bounding box center [1183, 333] width 113 height 21
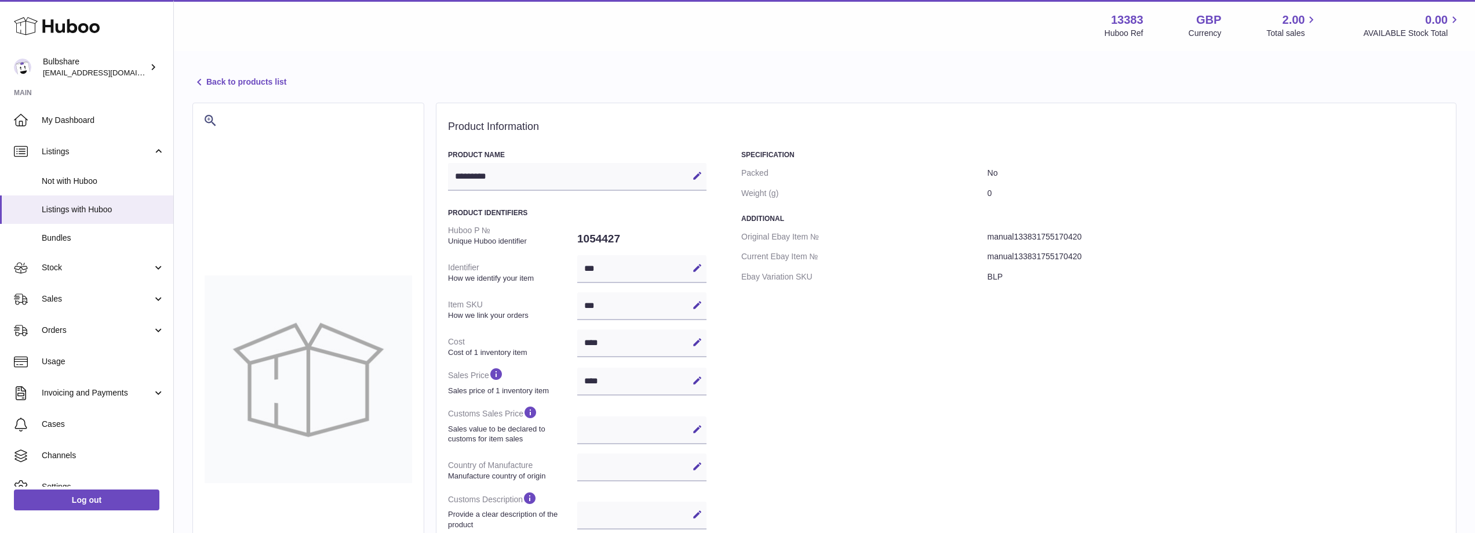
select select
select select "****"
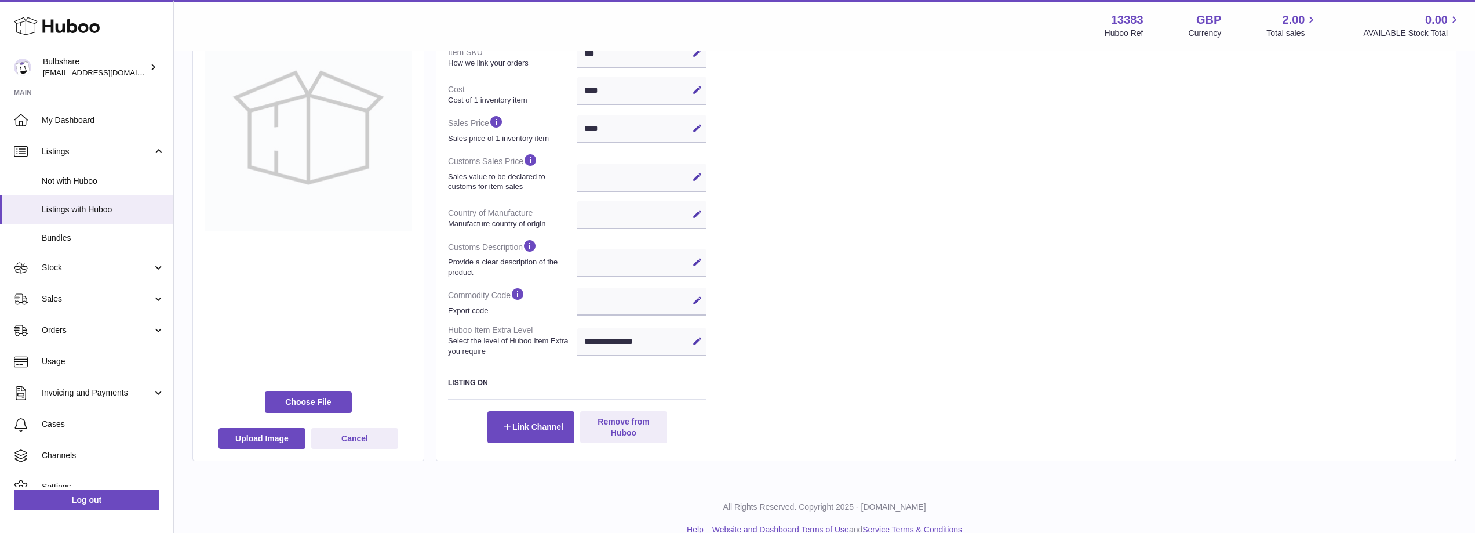
scroll to position [271, 0]
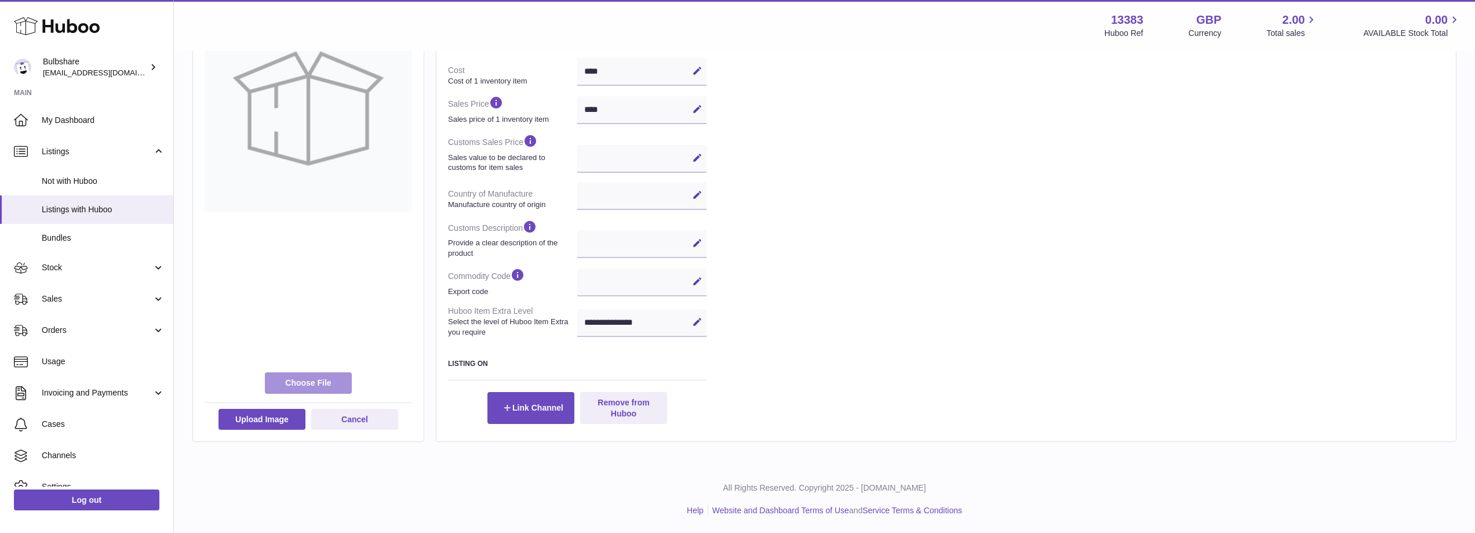
click at [308, 386] on label at bounding box center [308, 382] width 87 height 21
type input "**********"
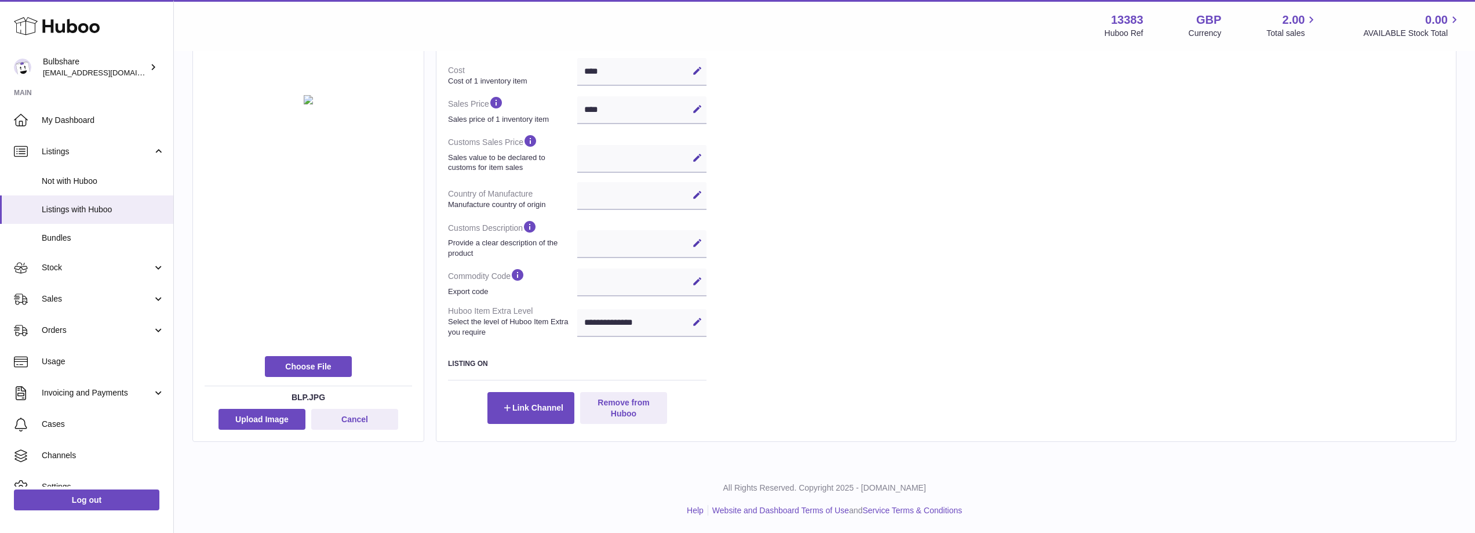
scroll to position [234, 0]
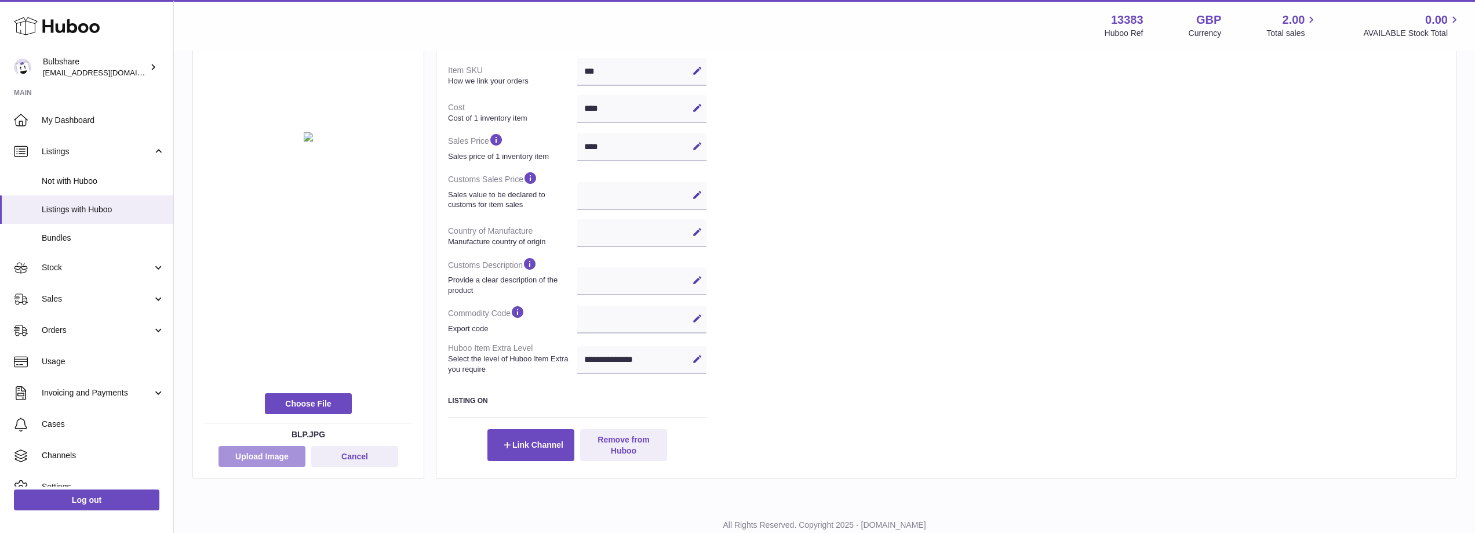
click at [269, 457] on button "Upload Image" at bounding box center [262, 456] width 87 height 21
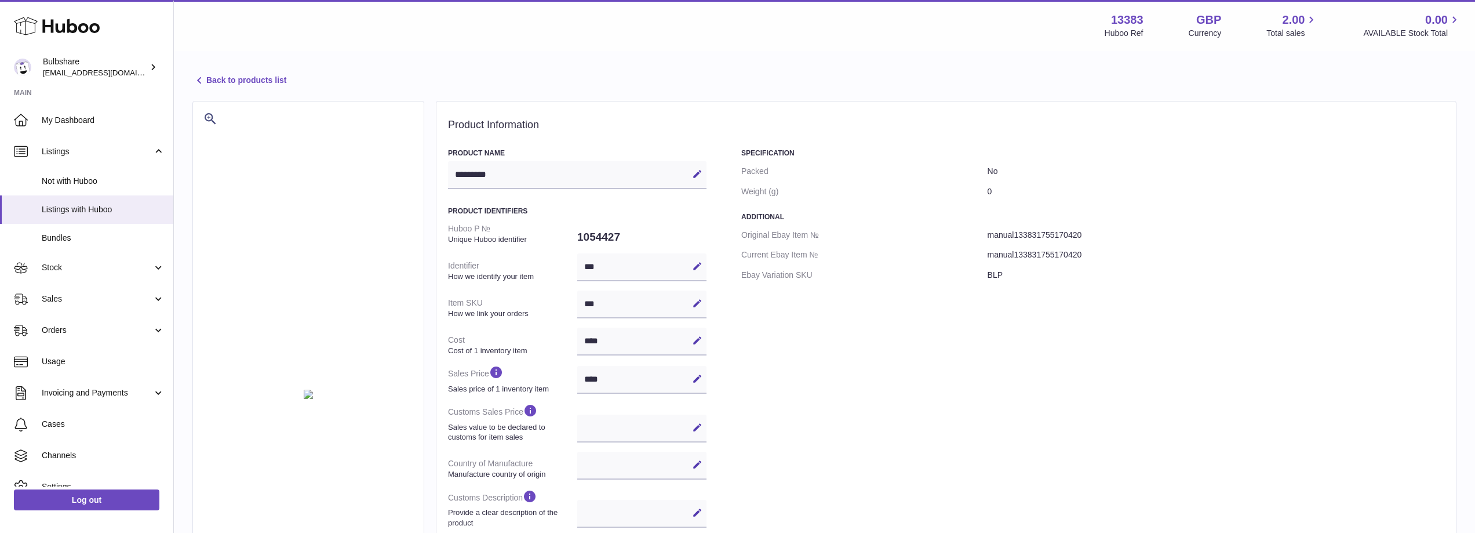
scroll to position [0, 0]
